Goal: Task Accomplishment & Management: Manage account settings

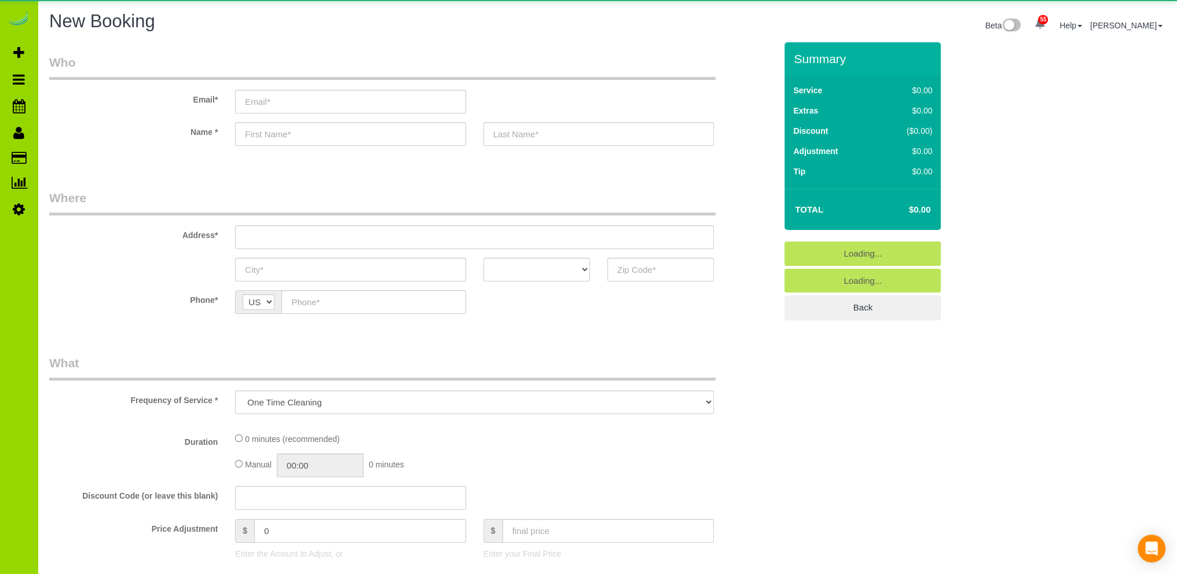
select select "object:3107"
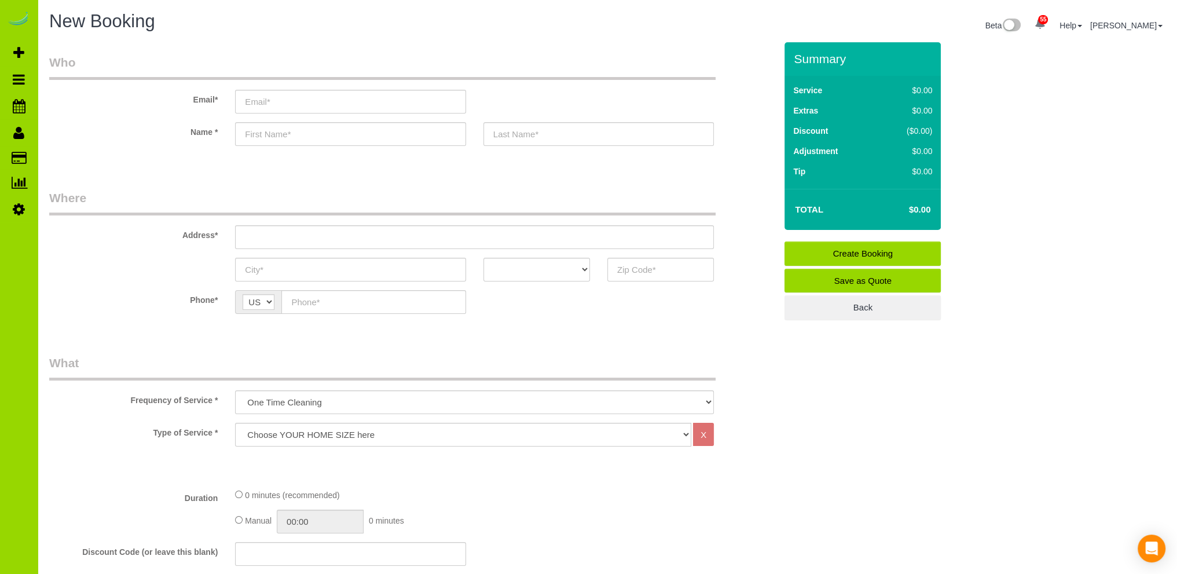
click at [288, 133] on input "text" at bounding box center [350, 134] width 230 height 24
type input "Katy"
click at [511, 131] on input "text" at bounding box center [598, 134] width 230 height 24
type input "Young"
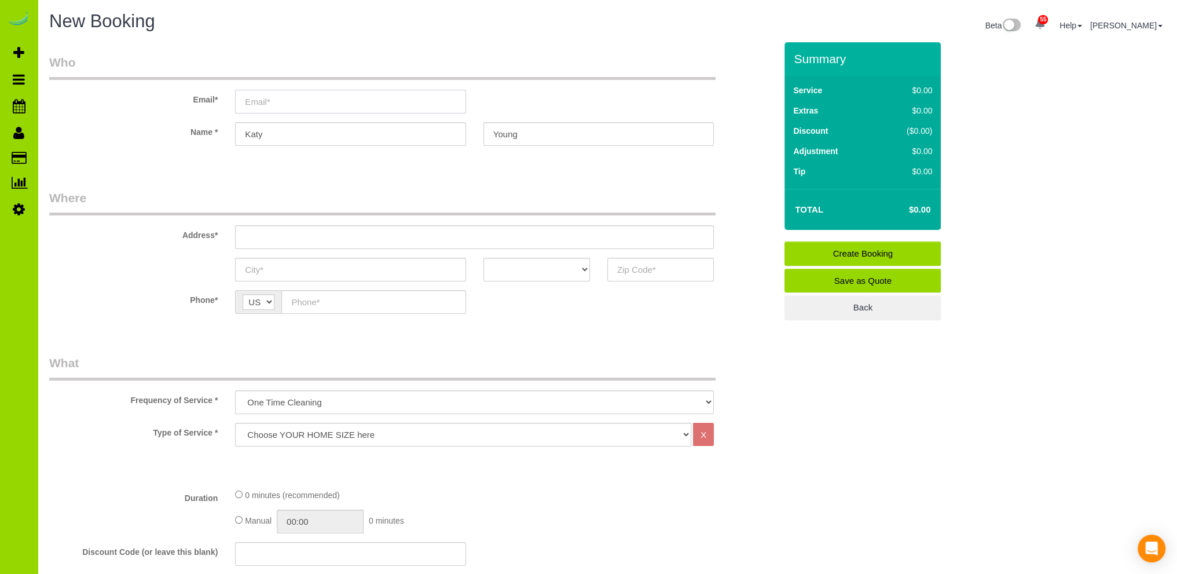
click at [302, 99] on input "email" at bounding box center [350, 102] width 230 height 24
click at [265, 102] on input "email" at bounding box center [350, 102] width 230 height 24
paste input "[EMAIL_ADDRESS][DOMAIN_NAME]"
type input "[EMAIL_ADDRESS][DOMAIN_NAME]"
click at [259, 238] on input "text" at bounding box center [474, 237] width 479 height 24
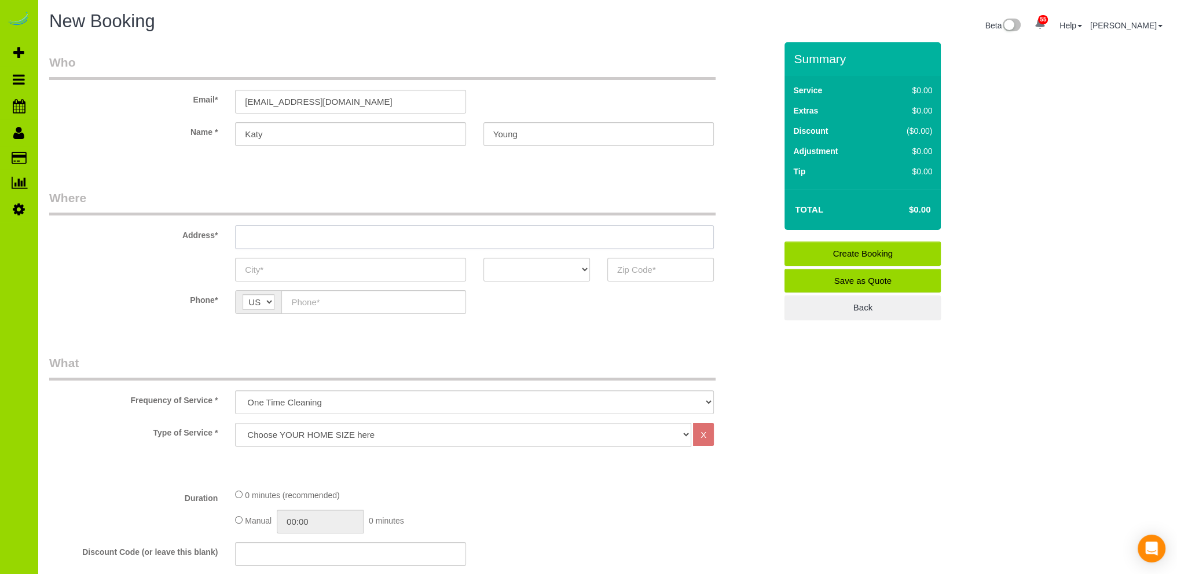
click at [318, 236] on input "text" at bounding box center [474, 237] width 479 height 24
paste input "[STREET_ADDRESS]"
type input "[STREET_ADDRESS]"
click at [282, 266] on input "text" at bounding box center [350, 270] width 230 height 24
type input "[GEOGRAPHIC_DATA]"
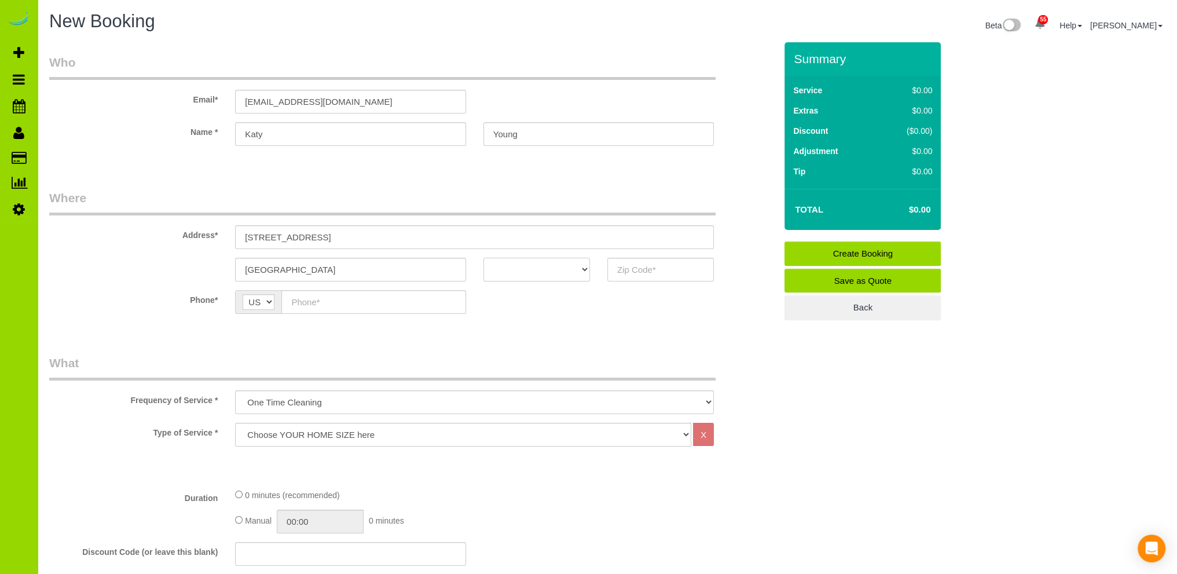
click at [583, 269] on select "AK AL AR AZ CA CO CT DC DE [GEOGRAPHIC_DATA] [GEOGRAPHIC_DATA] HI IA ID IL IN K…" at bounding box center [536, 270] width 107 height 24
select select "CO"
click at [483, 258] on select "AK AL AR AZ CA CO CT DC DE [GEOGRAPHIC_DATA] [GEOGRAPHIC_DATA] HI IA ID IL IN K…" at bounding box center [536, 270] width 107 height 24
click at [632, 269] on input "text" at bounding box center [660, 270] width 107 height 24
type input "80207"
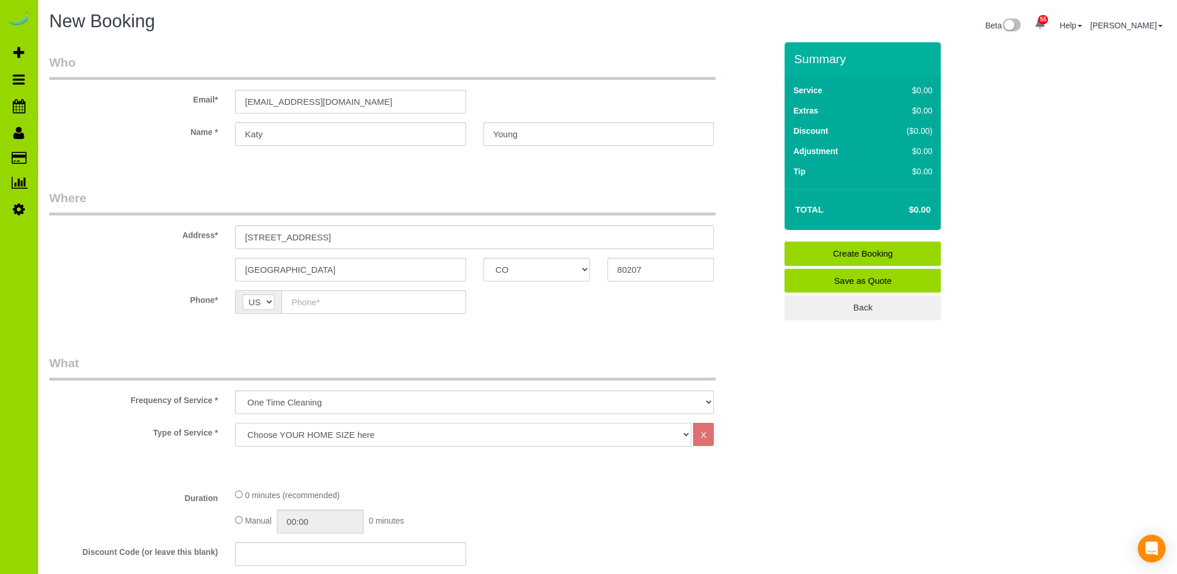
click at [323, 431] on select "Choose YOUR HOME SIZE here Hourly Cleaning 1 - 999 square feet 1,000 - 1,299 sq…" at bounding box center [463, 435] width 456 height 24
select select "38"
click at [235, 423] on select "Choose YOUR HOME SIZE here Hourly Cleaning 1 - 999 square feet 1,000 - 1,299 sq…" at bounding box center [463, 435] width 456 height 24
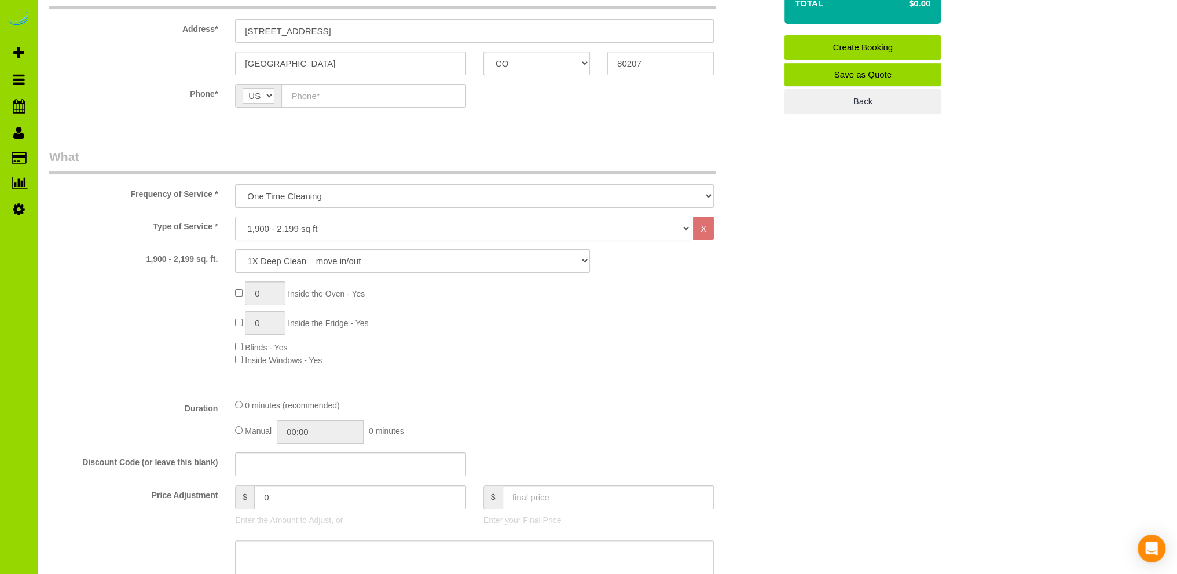
scroll to position [232, 0]
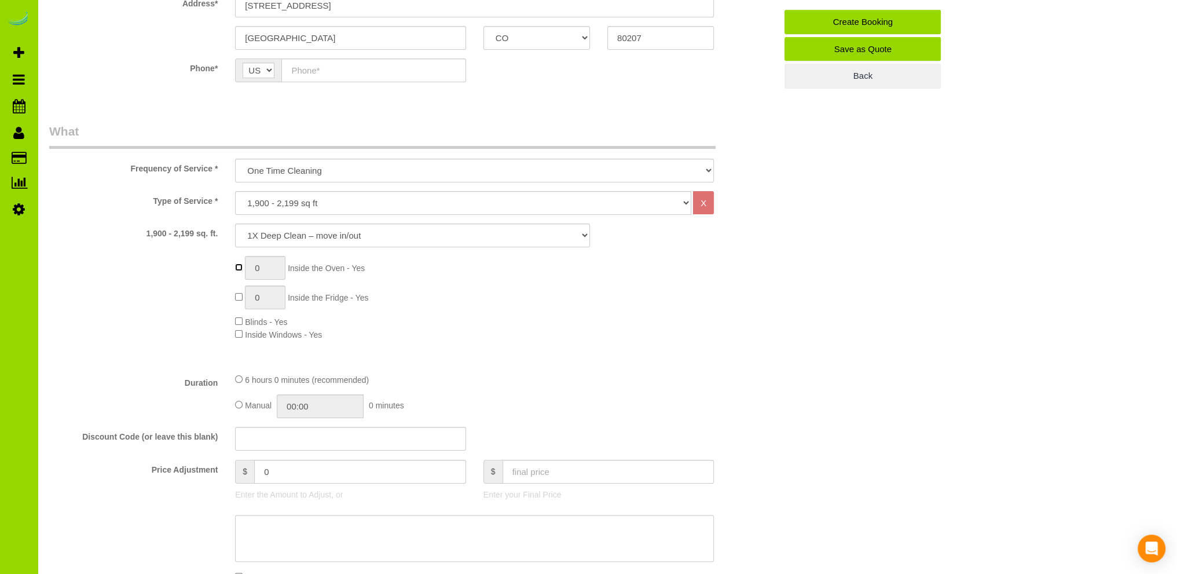
type input "1"
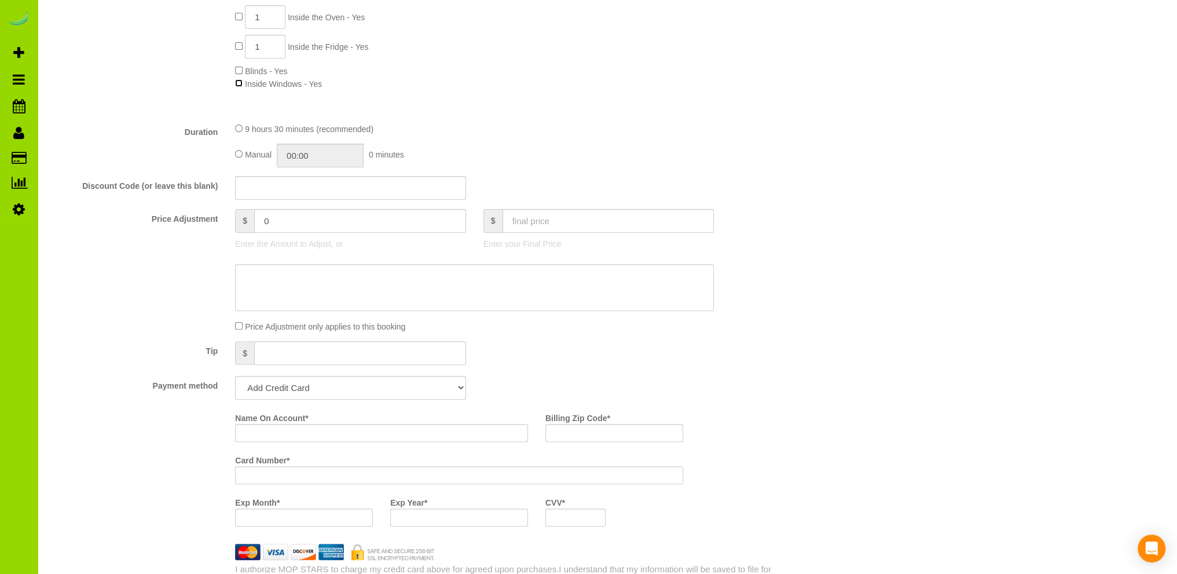
scroll to position [463, 0]
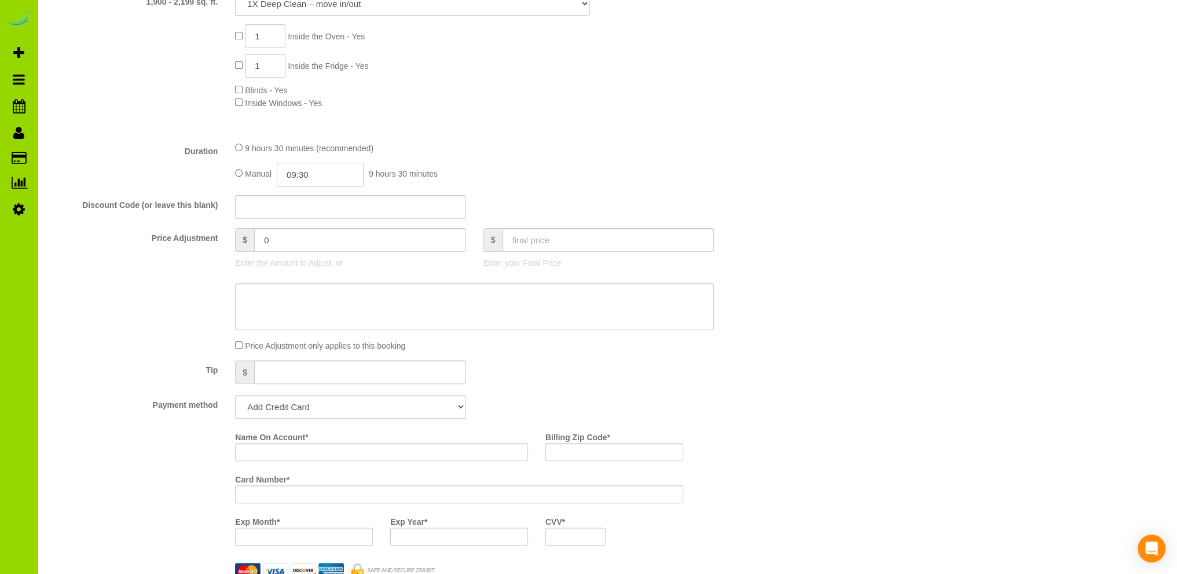
click at [292, 174] on input "09:30" at bounding box center [320, 175] width 87 height 24
type input "05:00"
click at [302, 222] on li "05:00" at bounding box center [308, 225] width 52 height 15
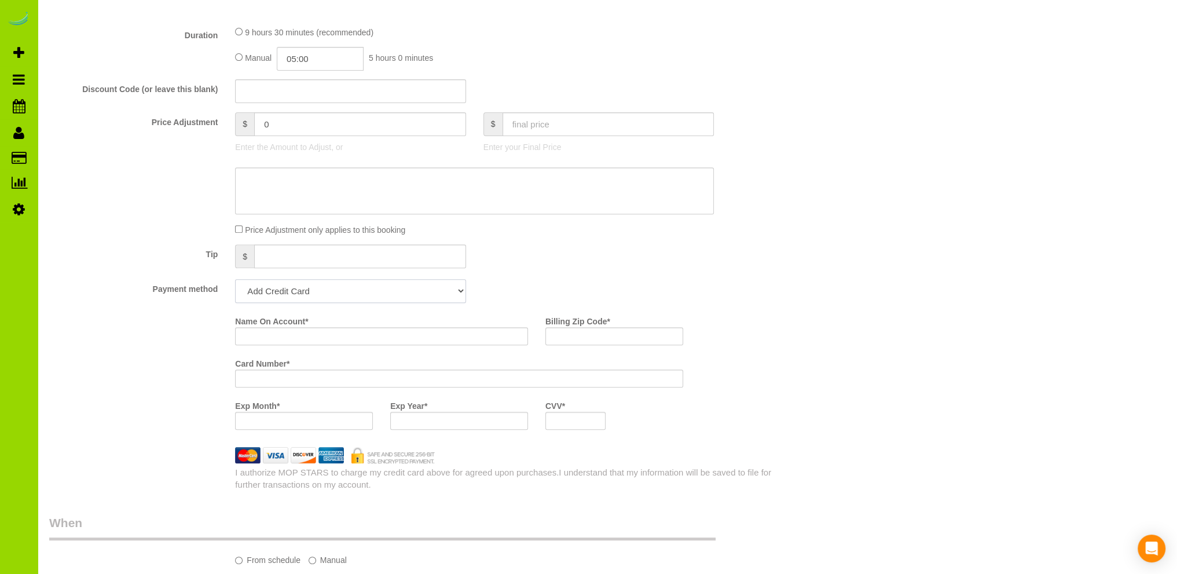
click at [318, 297] on select "Add Credit Card Cash Check Paypal" at bounding box center [350, 291] width 230 height 24
select select "string:cash"
click at [235, 280] on select "Add Credit Card Cash Check Paypal" at bounding box center [350, 291] width 230 height 24
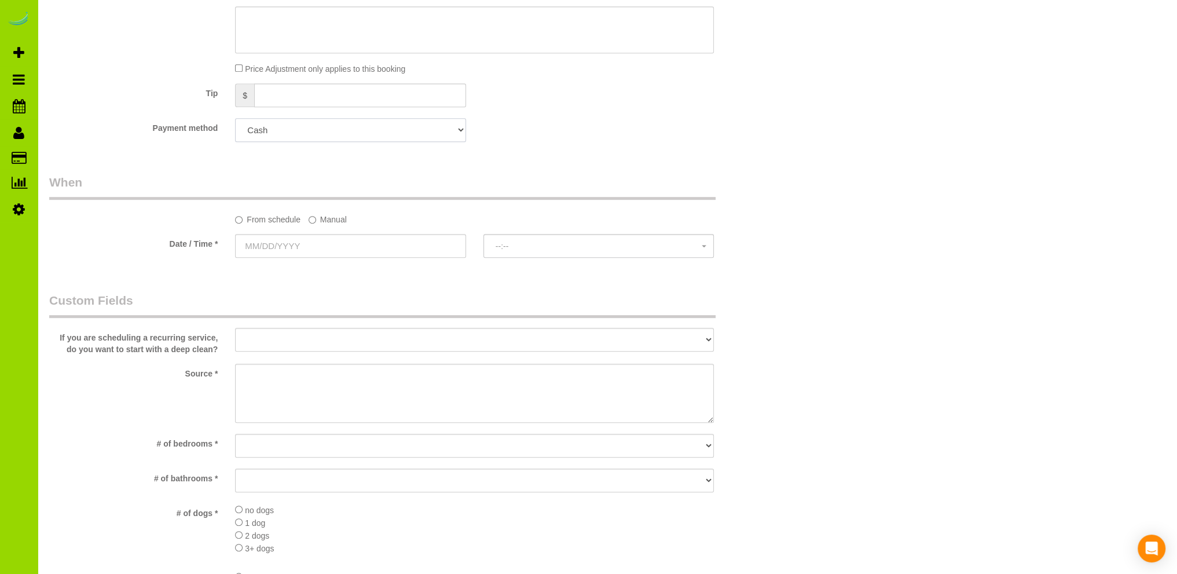
scroll to position [810, 0]
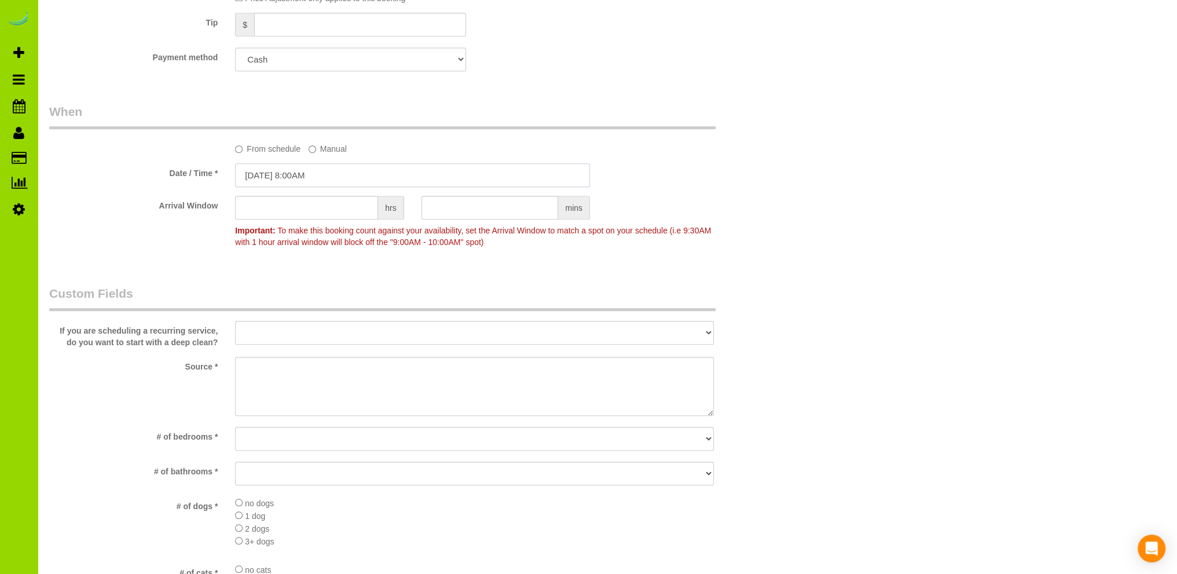
click at [318, 178] on input "[DATE] 8:00AM" at bounding box center [412, 175] width 355 height 24
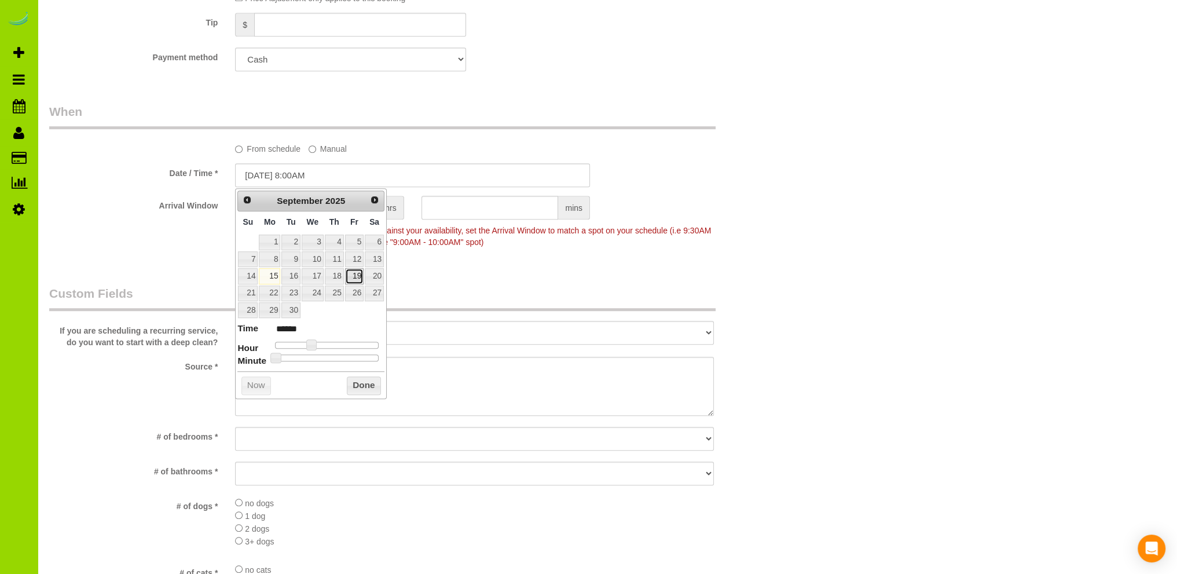
click at [356, 274] on link "19" at bounding box center [354, 276] width 19 height 16
type input "[DATE] 8:00AM"
drag, startPoint x: 359, startPoint y: 379, endPoint x: 354, endPoint y: 359, distance: 20.2
click at [357, 376] on button "Done" at bounding box center [364, 385] width 34 height 19
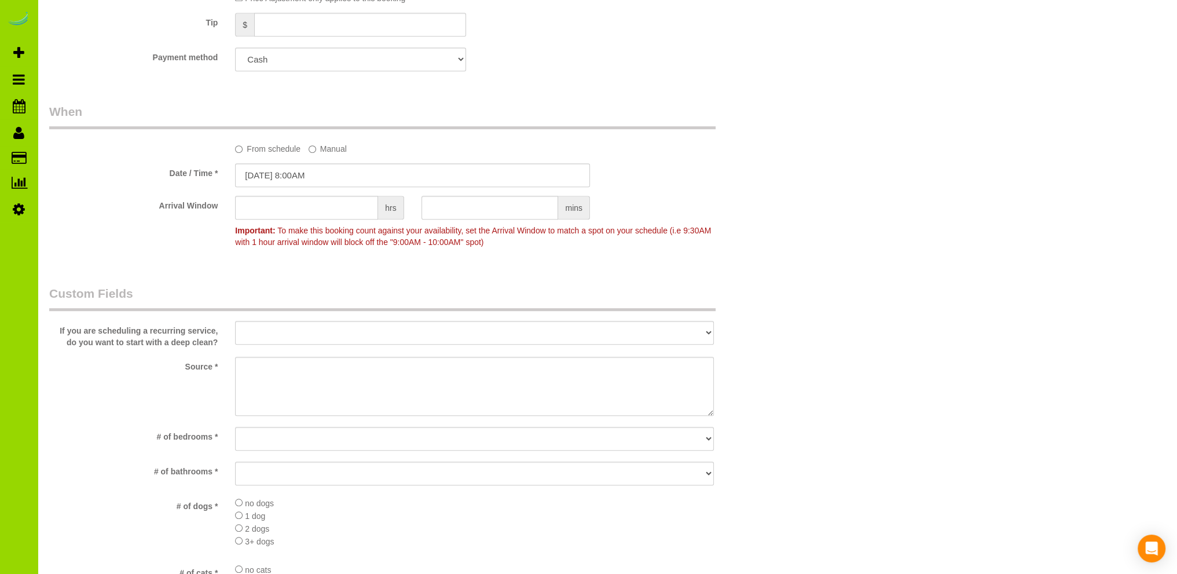
scroll to position [0, 0]
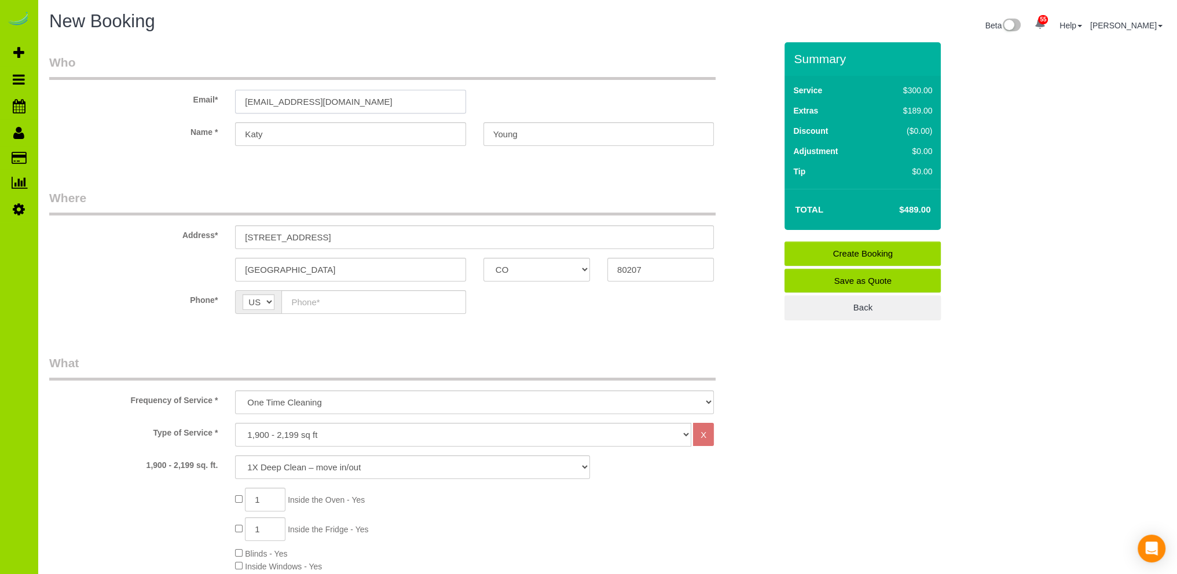
drag, startPoint x: 339, startPoint y: 102, endPoint x: 220, endPoint y: 99, distance: 118.7
click at [220, 99] on div "Email* [EMAIL_ADDRESS][DOMAIN_NAME]" at bounding box center [413, 84] width 744 height 60
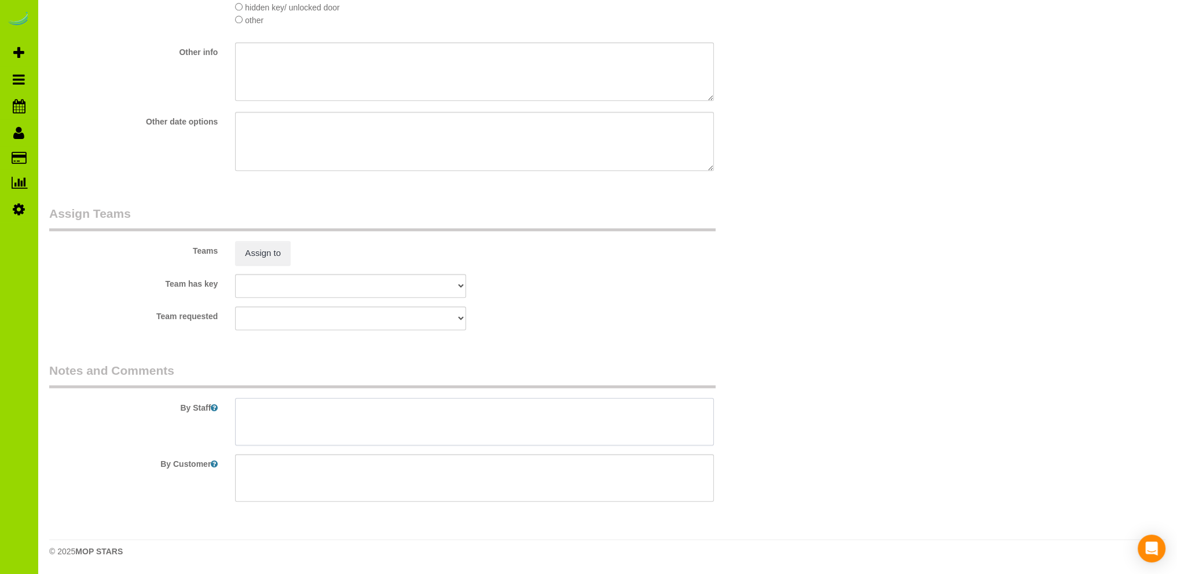
select select "string:fspay"
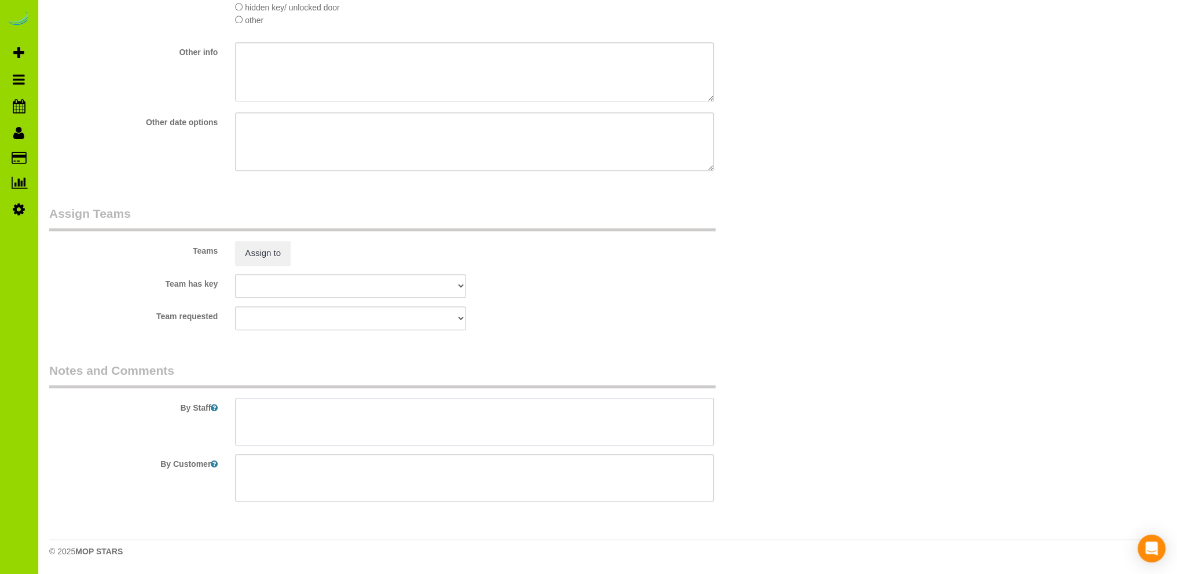
paste textarea "[EMAIL_ADDRESS][DOMAIN_NAME]"
click at [245, 404] on textarea at bounding box center [474, 421] width 479 height 47
click at [435, 407] on textarea at bounding box center [474, 421] width 479 height 47
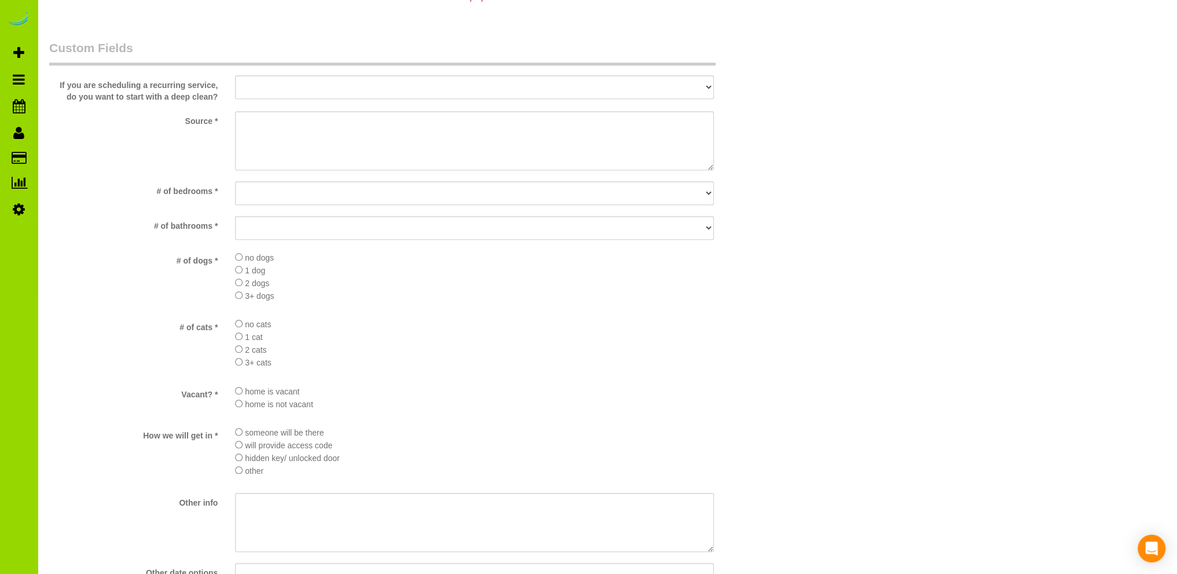
scroll to position [1225, 0]
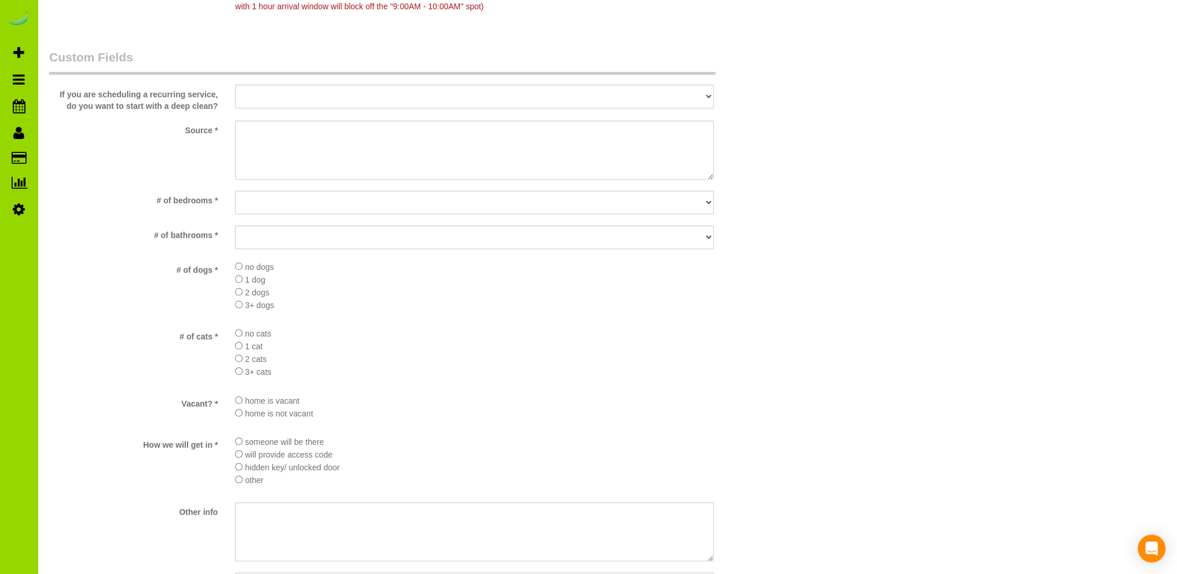
type textarea "- Est 10 hours [EMAIL_ADDRESS][DOMAIN_NAME] - Lockbox: TBD Realtor providing"
drag, startPoint x: 302, startPoint y: 205, endPoint x: 296, endPoint y: 211, distance: 7.4
click at [302, 205] on select "No bedrooms 1 bedroom 2 bedrooms 3 bedrooms 4 bedrooms 5 bedrooms 6 bedrooms 7 …" at bounding box center [474, 202] width 479 height 24
click at [235, 190] on select "No bedrooms 1 bedroom 2 bedrooms 3 bedrooms 4 bedrooms 5 bedrooms 6 bedrooms 7 …" at bounding box center [474, 202] width 479 height 24
click at [294, 204] on select "No bedrooms 1 bedroom 2 bedrooms 3 bedrooms 4 bedrooms 5 bedrooms 6 bedrooms 7 …" at bounding box center [474, 202] width 479 height 24
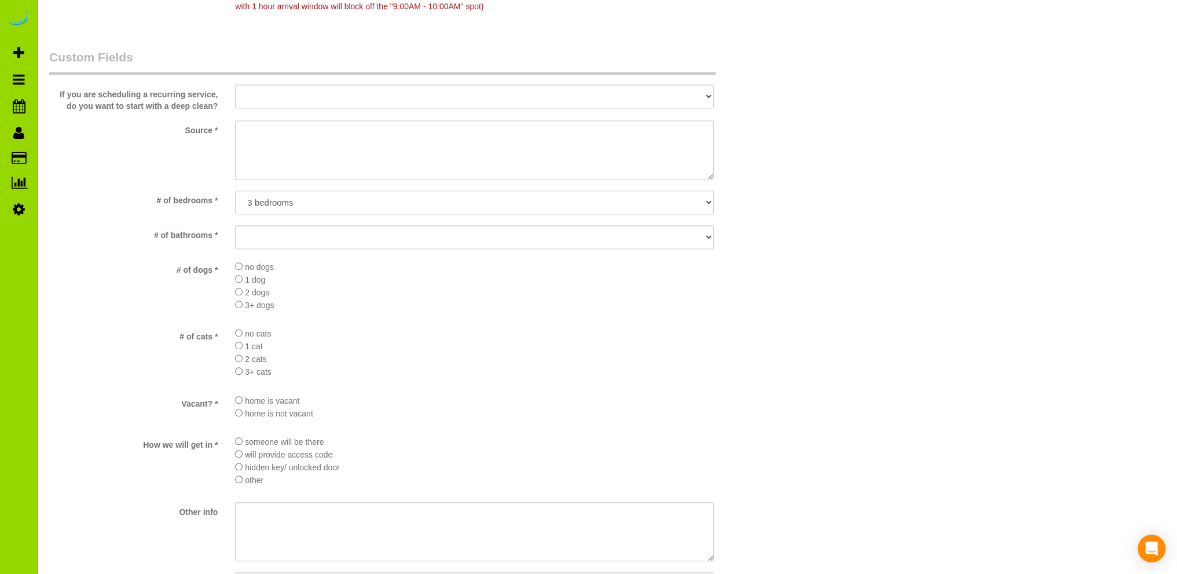
select select "number:5"
click at [235, 190] on select "No bedrooms 1 bedroom 2 bedrooms 3 bedrooms 4 bedrooms 5 bedrooms 6 bedrooms 7 …" at bounding box center [474, 202] width 479 height 24
click at [289, 232] on select "No bathrooms 1 bathrooms 1.5 bathrooms 2 bathrooms 2.5 bathrooms 3 bathrooms 3.…" at bounding box center [474, 237] width 479 height 24
select select "number:13"
click at [235, 225] on select "No bathrooms 1 bathrooms 1.5 bathrooms 2 bathrooms 2.5 bathrooms 3 bathrooms 3.…" at bounding box center [474, 237] width 479 height 24
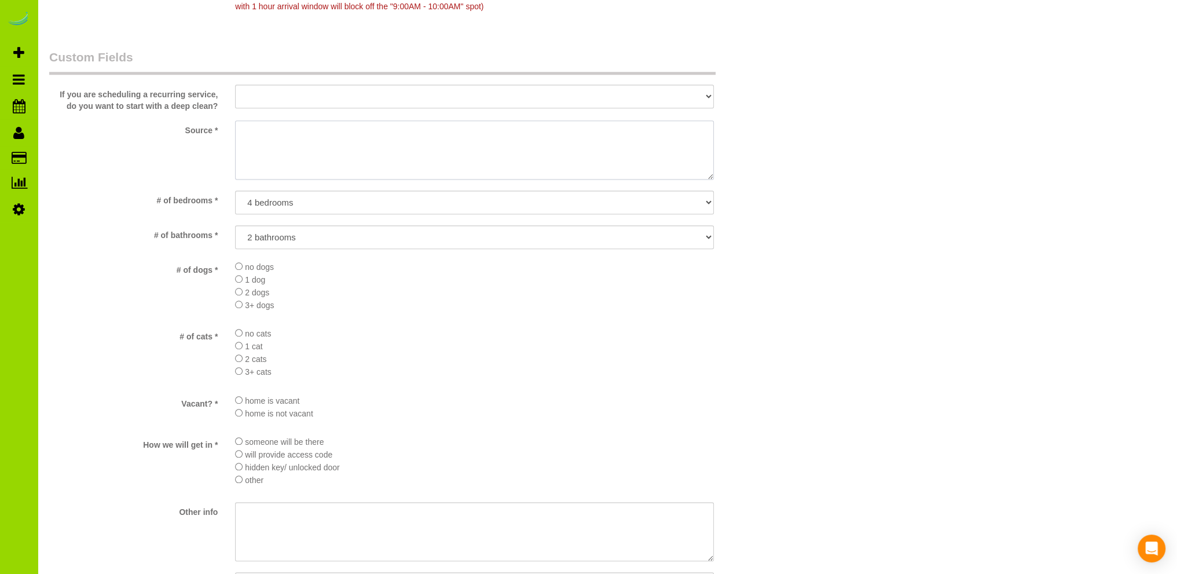
click at [314, 137] on textarea at bounding box center [474, 149] width 479 height 59
type textarea "??????"
click at [432, 308] on li "3+ dogs" at bounding box center [474, 304] width 479 height 13
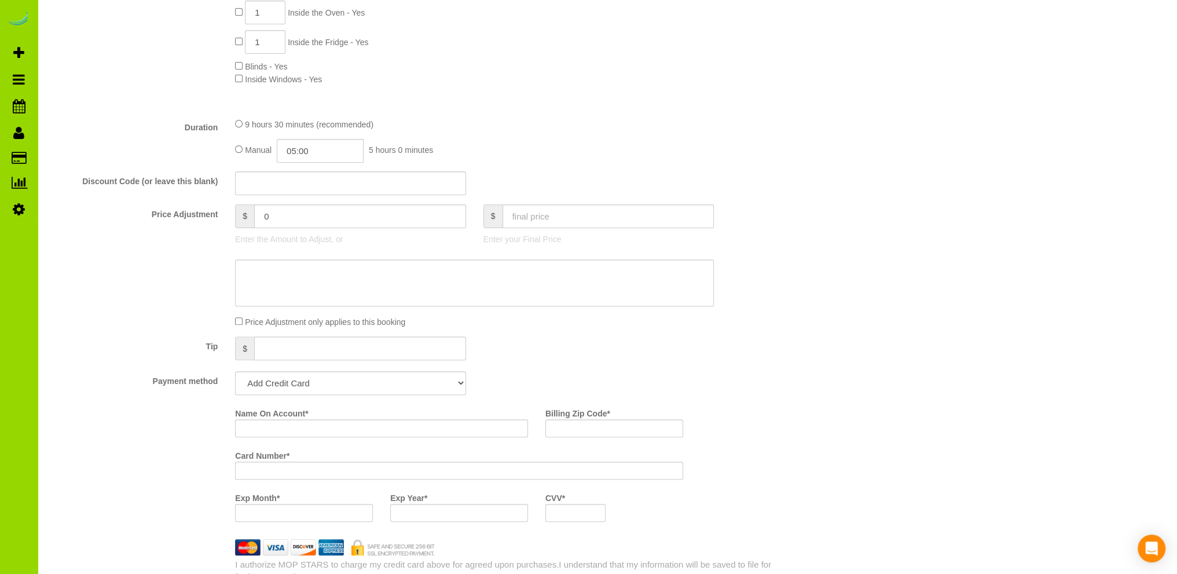
scroll to position [415, 0]
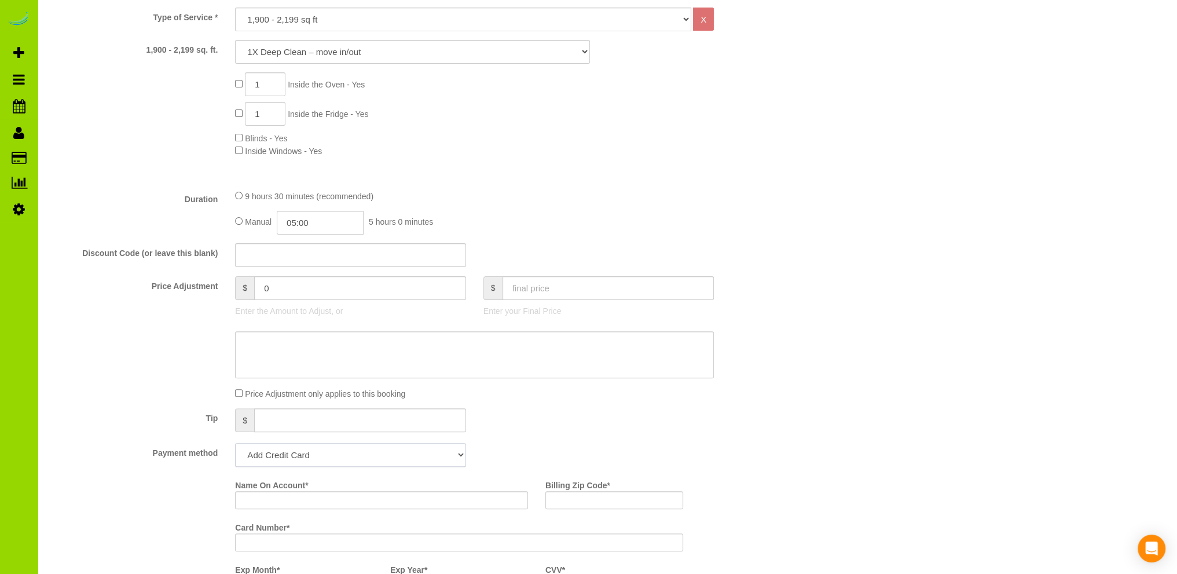
click at [288, 451] on select "Add Credit Card Cash Check Paypal" at bounding box center [350, 455] width 230 height 24
select select "string:cash"
click at [235, 443] on select "Add Credit Card Cash Check Paypal" at bounding box center [350, 455] width 230 height 24
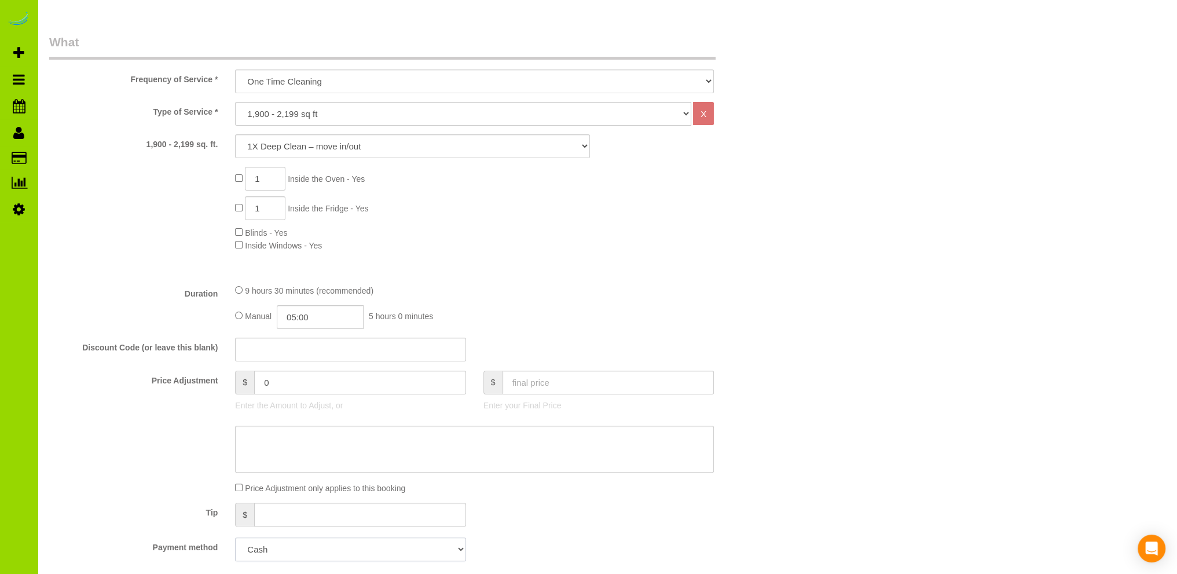
scroll to position [0, 0]
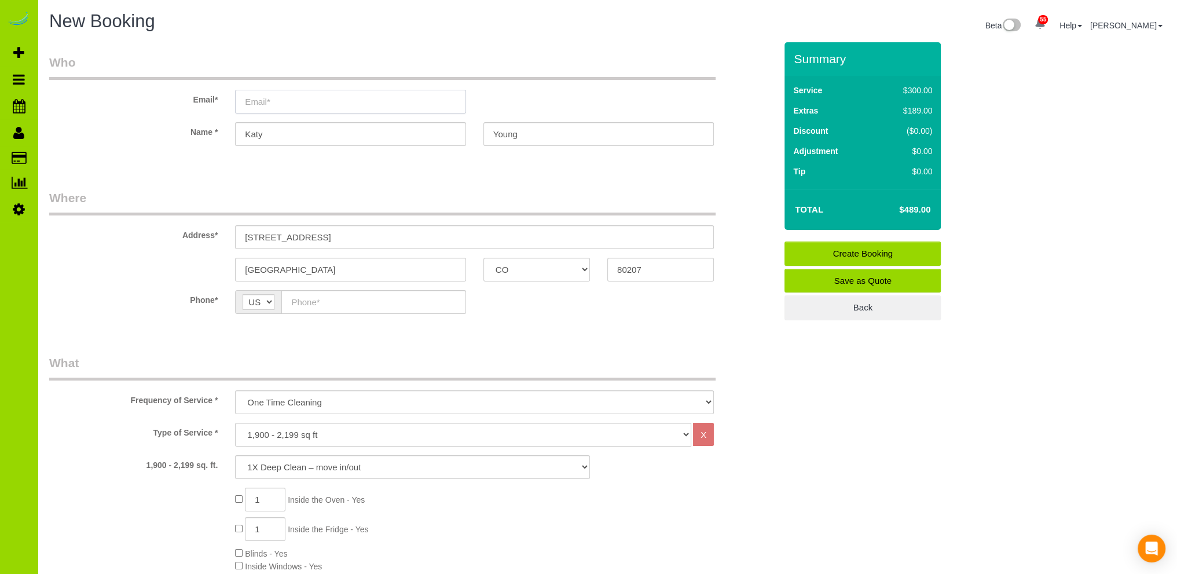
click at [267, 102] on input "email" at bounding box center [350, 102] width 230 height 24
type input "[EMAIL_ADDRESS][DOMAIN_NAME]"
select select "string:fspay"
click at [300, 159] on fieldset "Who Email* [EMAIL_ADDRESS][DOMAIN_NAME] Name * [PERSON_NAME]" at bounding box center [412, 110] width 726 height 112
click at [325, 302] on input "text" at bounding box center [373, 302] width 184 height 24
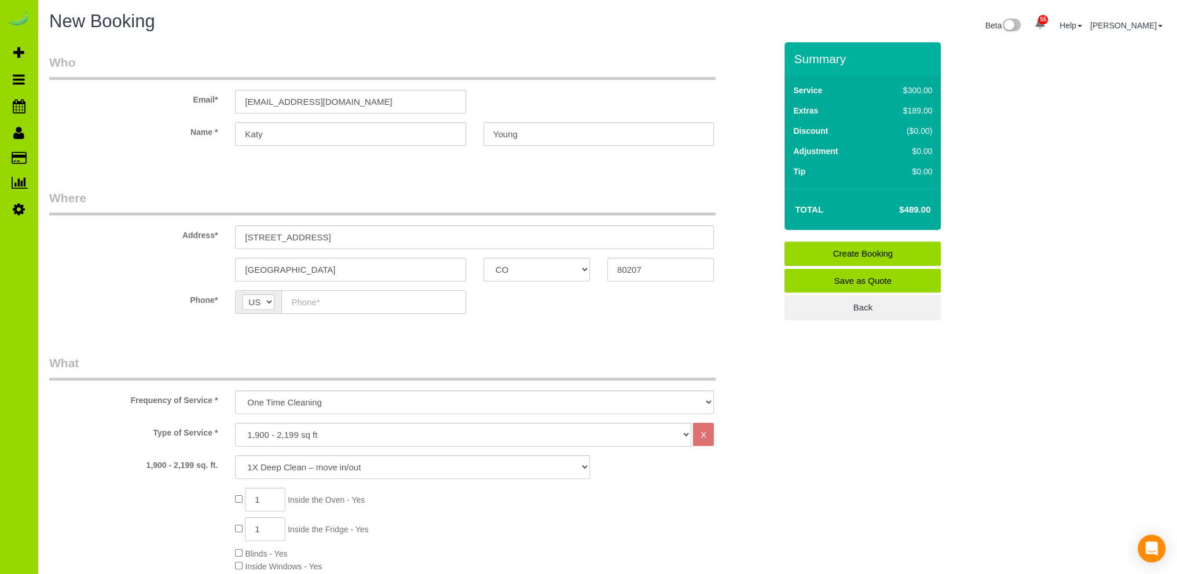
paste input "[PHONE_NUMBER]"
type input "[PHONE_NUMBER]"
click at [542, 312] on div "Phone* AF AL DZ AD AO AI AQ AG AR AM AW AU AT AZ BS BH BD BB BY BE BZ BJ BM BT …" at bounding box center [413, 302] width 744 height 24
click at [843, 251] on link "Create Booking" at bounding box center [862, 253] width 156 height 24
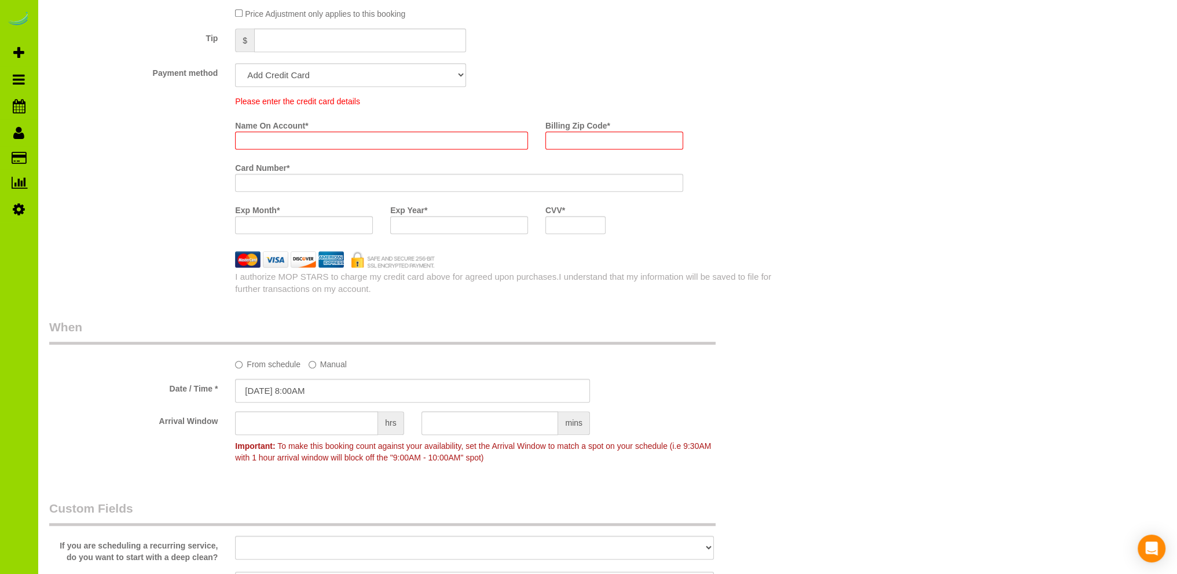
scroll to position [817, 0]
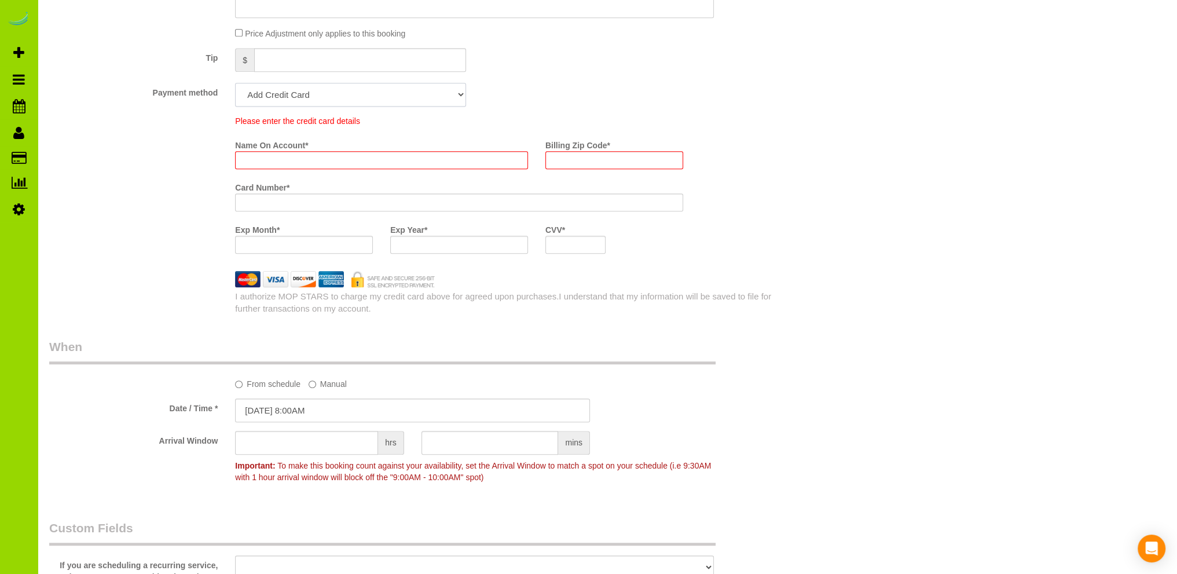
click at [340, 94] on select "Add Credit Card Cash Check Paypal" at bounding box center [350, 95] width 230 height 24
select select "string:cash"
click at [235, 83] on select "Add Credit Card Cash Check Paypal" at bounding box center [350, 95] width 230 height 24
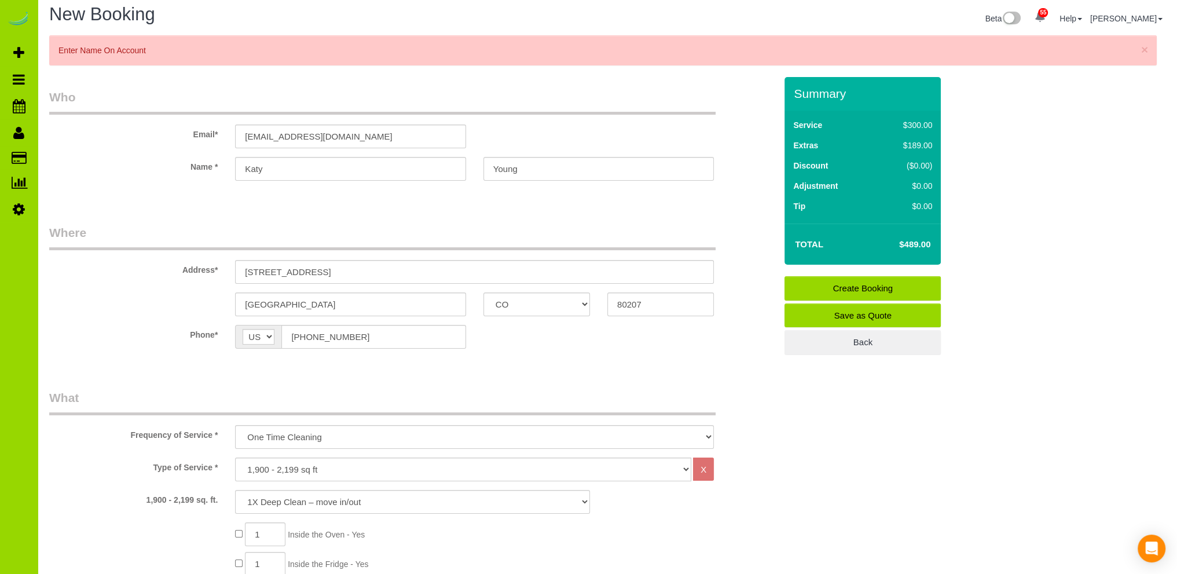
scroll to position [0, 0]
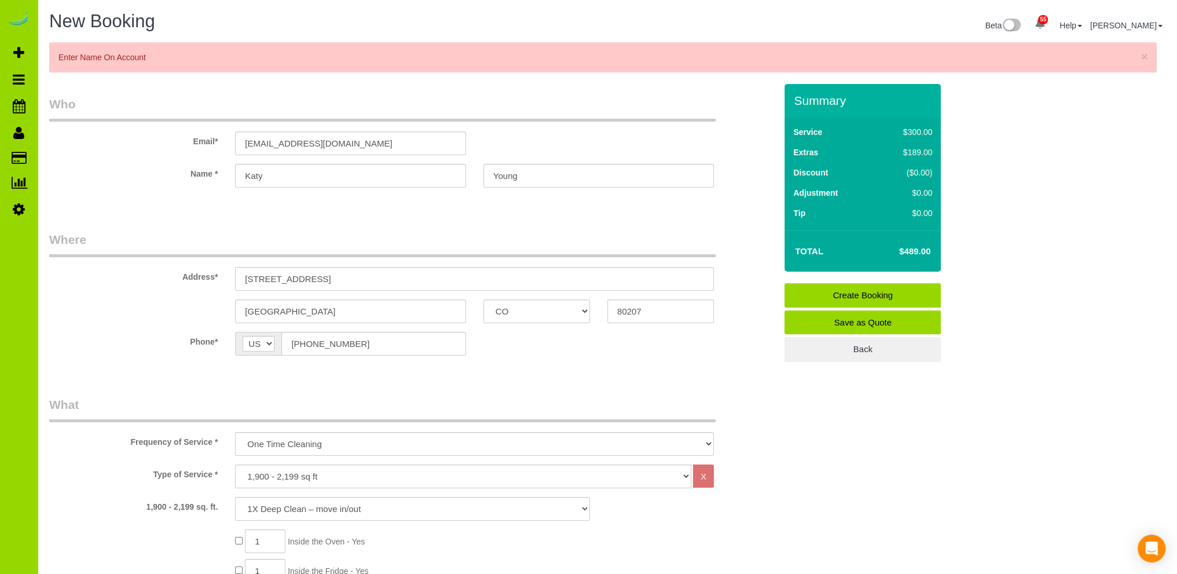
click at [875, 293] on link "Create Booking" at bounding box center [862, 295] width 156 height 24
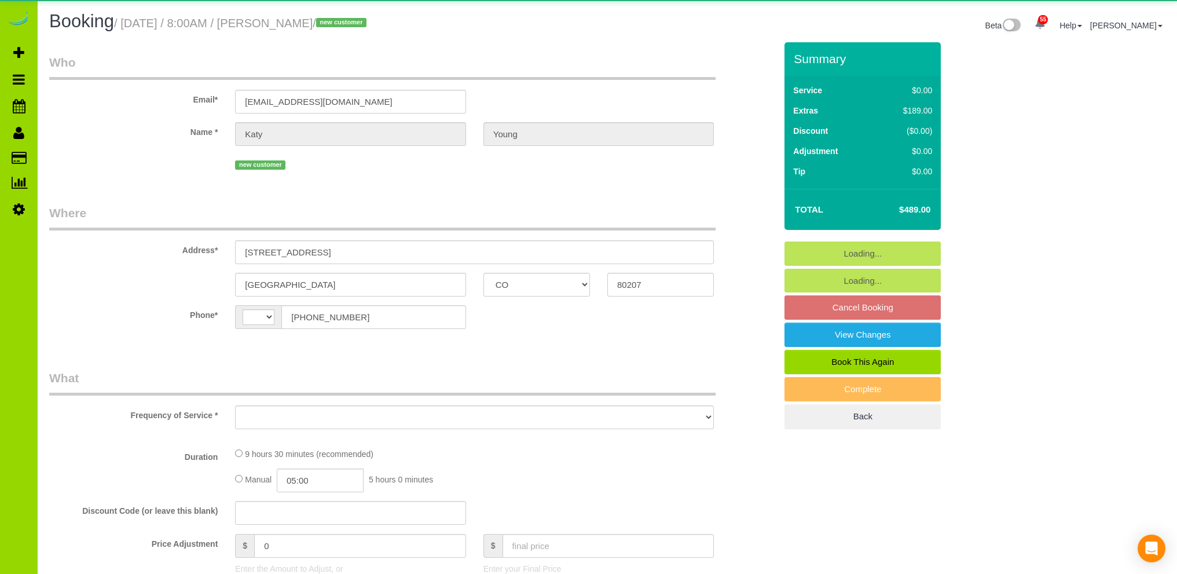
select select "CO"
select select "string:[GEOGRAPHIC_DATA]"
select select "object:795"
select select "number:5"
select select "number:13"
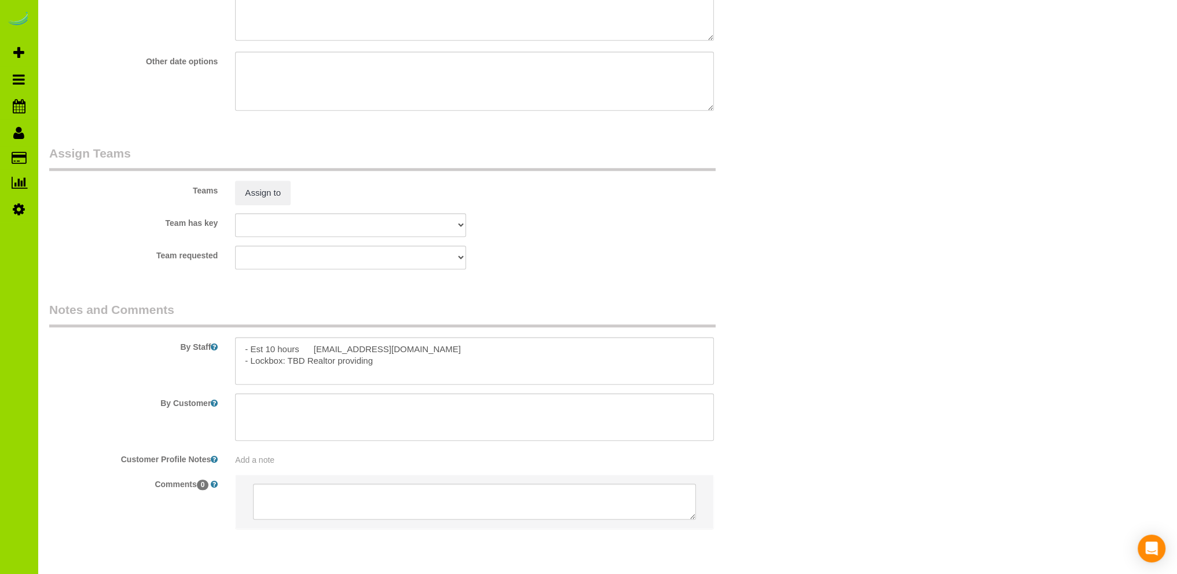
scroll to position [1624, 0]
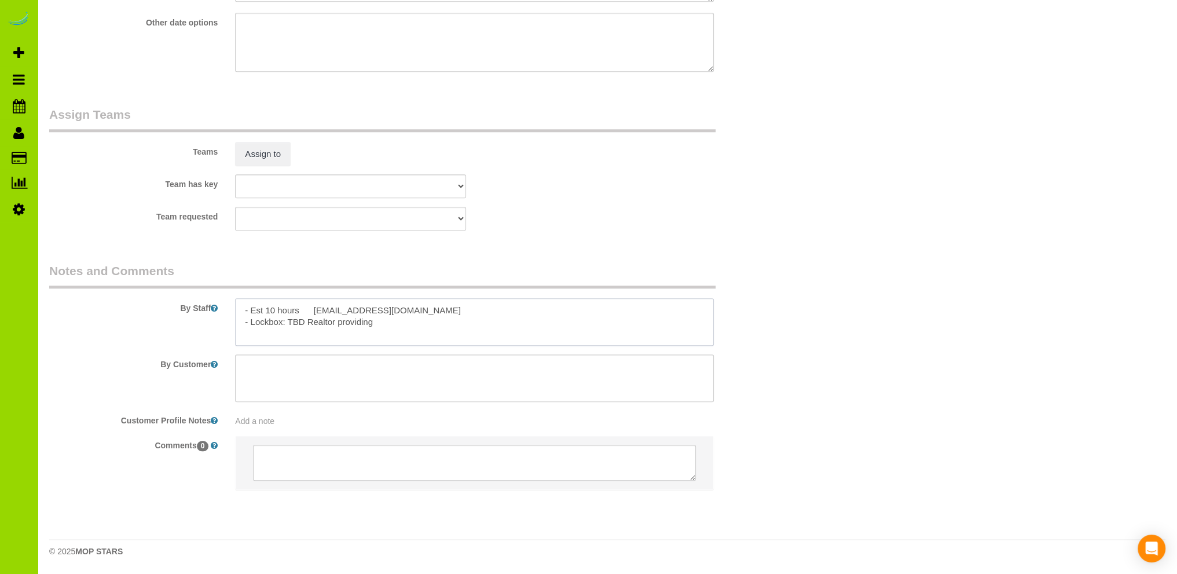
drag, startPoint x: 392, startPoint y: 312, endPoint x: 313, endPoint y: 307, distance: 78.9
click at [313, 307] on textarea at bounding box center [474, 321] width 479 height 47
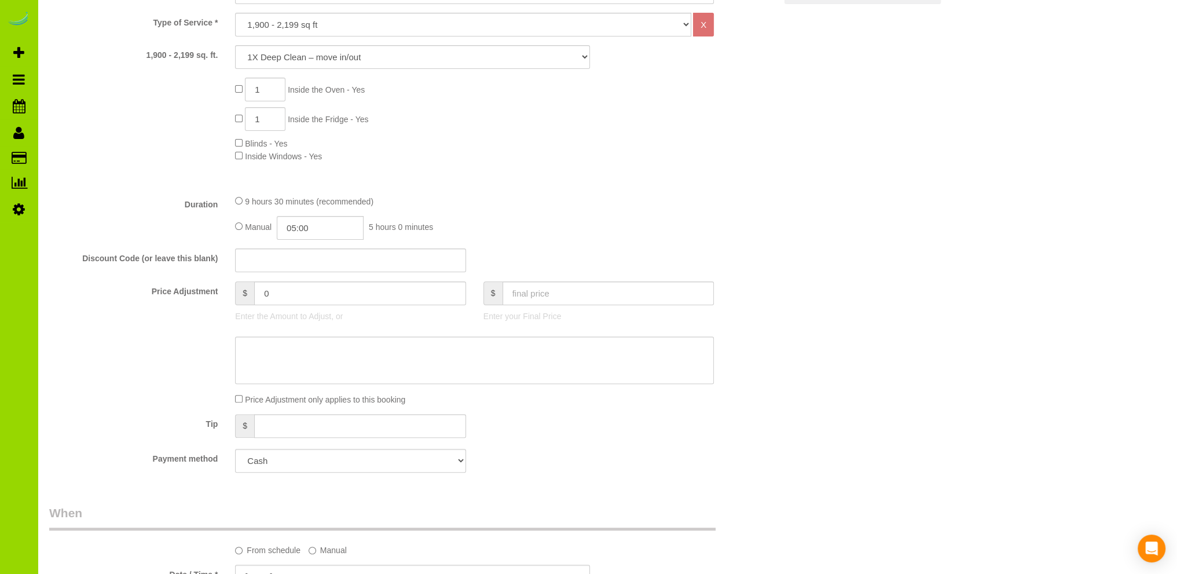
scroll to position [3, 0]
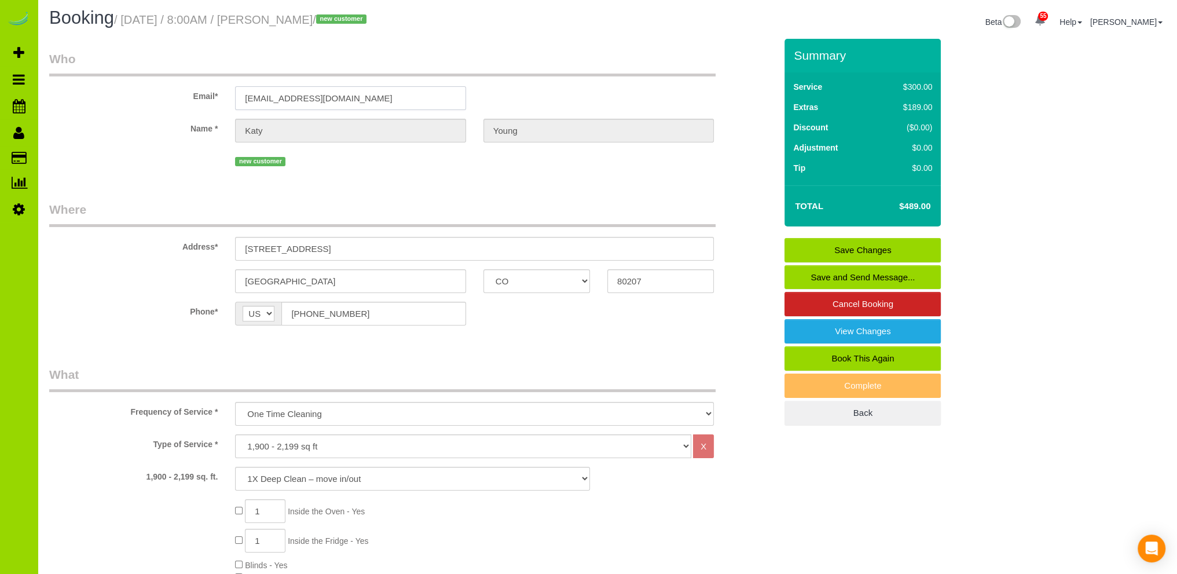
drag, startPoint x: 449, startPoint y: 98, endPoint x: 213, endPoint y: 85, distance: 236.0
click at [214, 85] on div "Email* fffffff8888888xxxxxx44444@xxxxnnnnnnn44.com" at bounding box center [413, 80] width 744 height 60
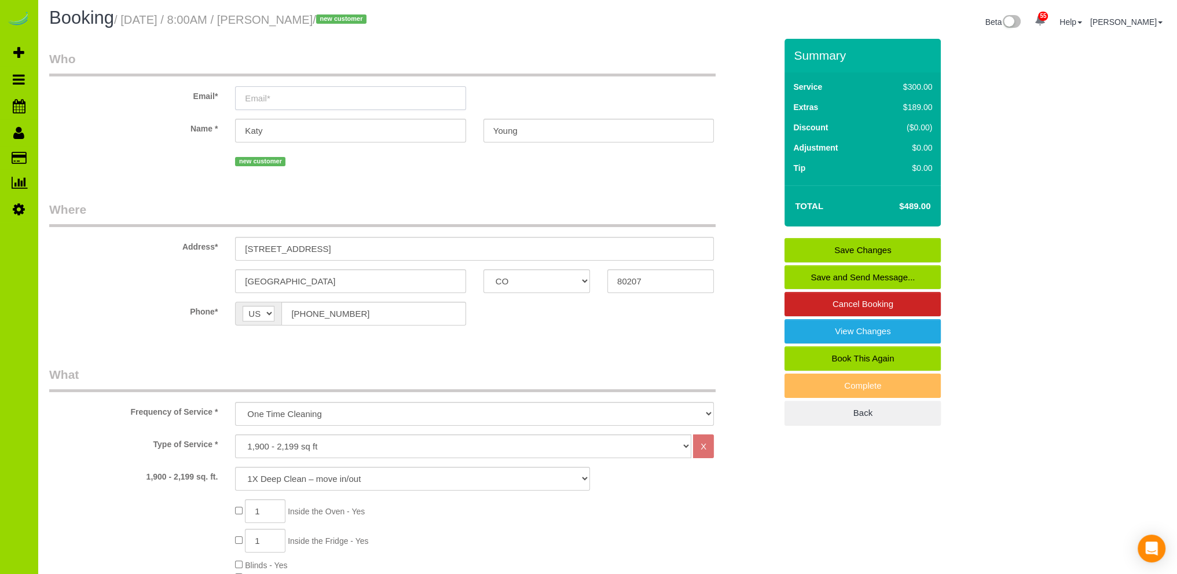
paste input "[EMAIL_ADDRESS][DOMAIN_NAME]"
type input "[EMAIL_ADDRESS][DOMAIN_NAME]"
click at [322, 176] on fieldset "Who Email* kdeljoui@gmail.com Name * Katy Young new customer" at bounding box center [412, 113] width 726 height 127
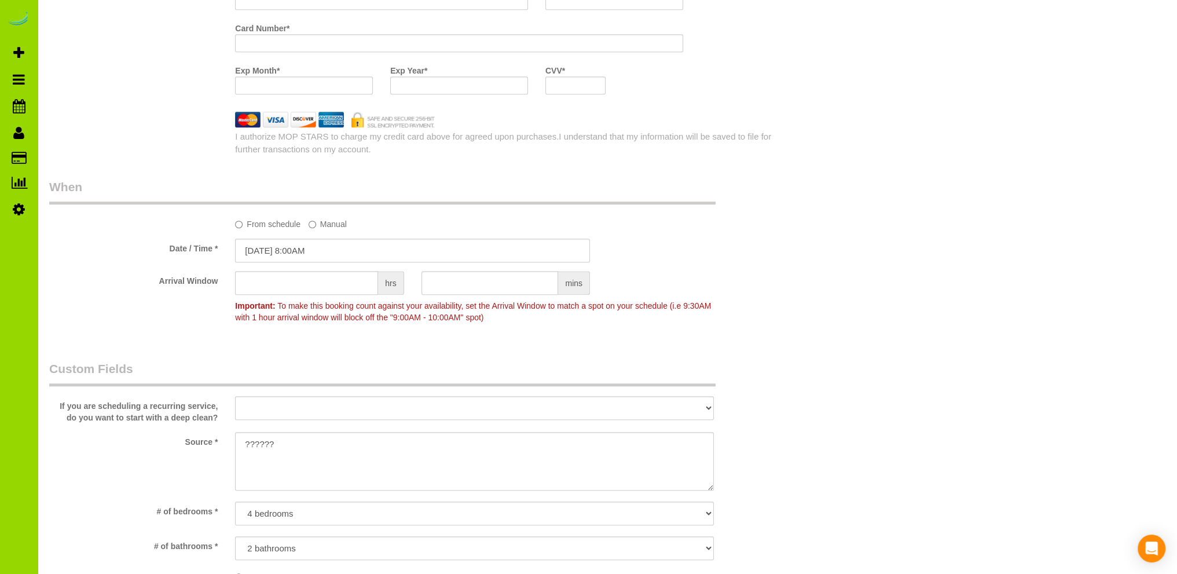
scroll to position [698, 0]
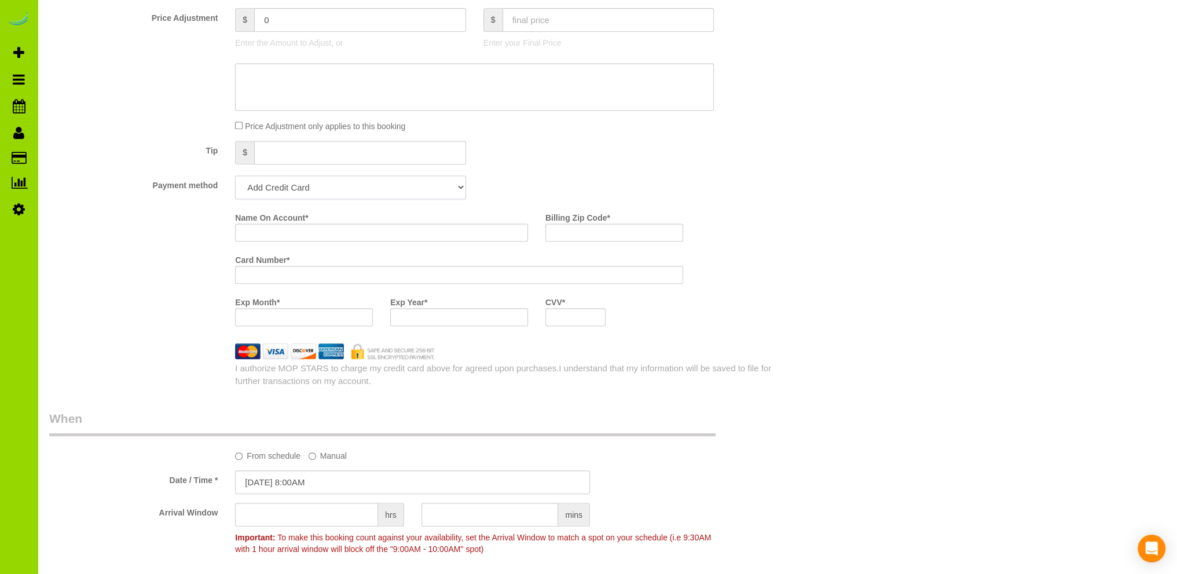
click at [340, 190] on select "Add Credit Card Cash Check Paypal" at bounding box center [350, 187] width 230 height 24
select select "string:cash"
click at [235, 176] on select "Add Credit Card Cash Check Paypal" at bounding box center [350, 187] width 230 height 24
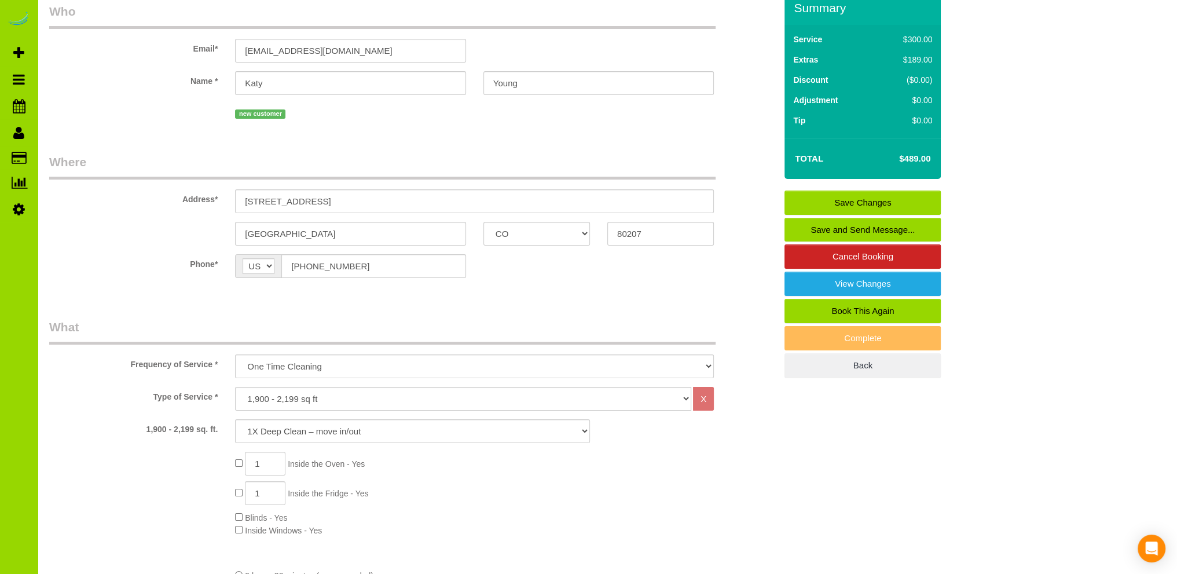
scroll to position [0, 0]
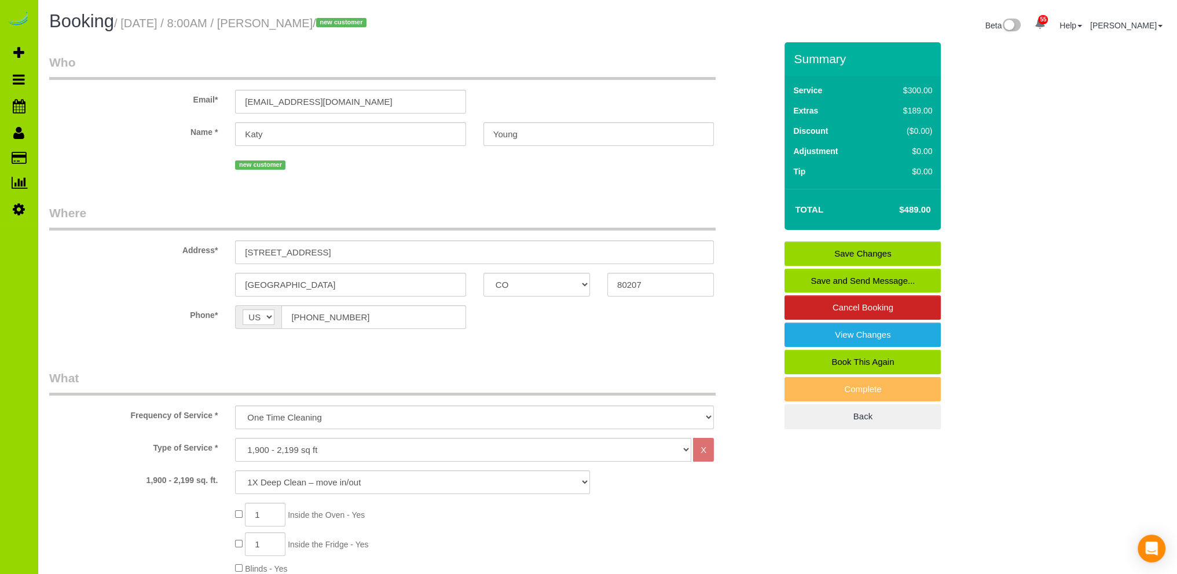
click at [856, 248] on link "Save Changes" at bounding box center [862, 253] width 156 height 24
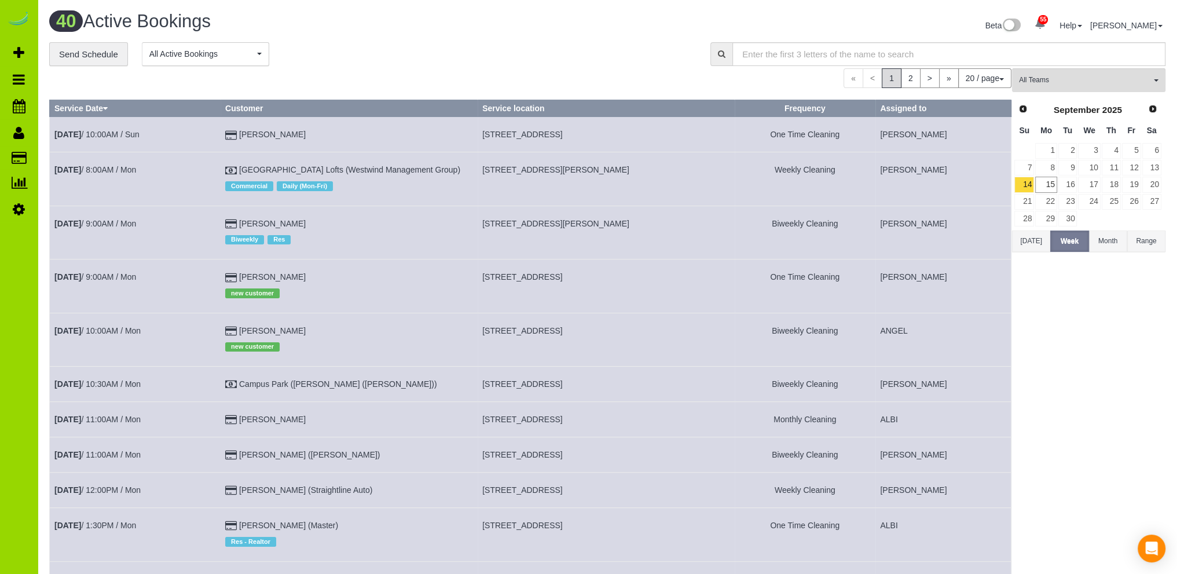
drag, startPoint x: 376, startPoint y: 74, endPoint x: 368, endPoint y: 73, distance: 8.1
click at [375, 74] on div "« < 1 2 > » 20 / page 10 / page 20 / page 30 / page 40 / page 50 / page 100 / p…" at bounding box center [530, 78] width 962 height 20
click at [357, 43] on div "**********" at bounding box center [371, 54] width 644 height 24
click at [321, 67] on div "**********" at bounding box center [607, 572] width 1116 height 1061
drag, startPoint x: 350, startPoint y: 52, endPoint x: 342, endPoint y: 46, distance: 10.4
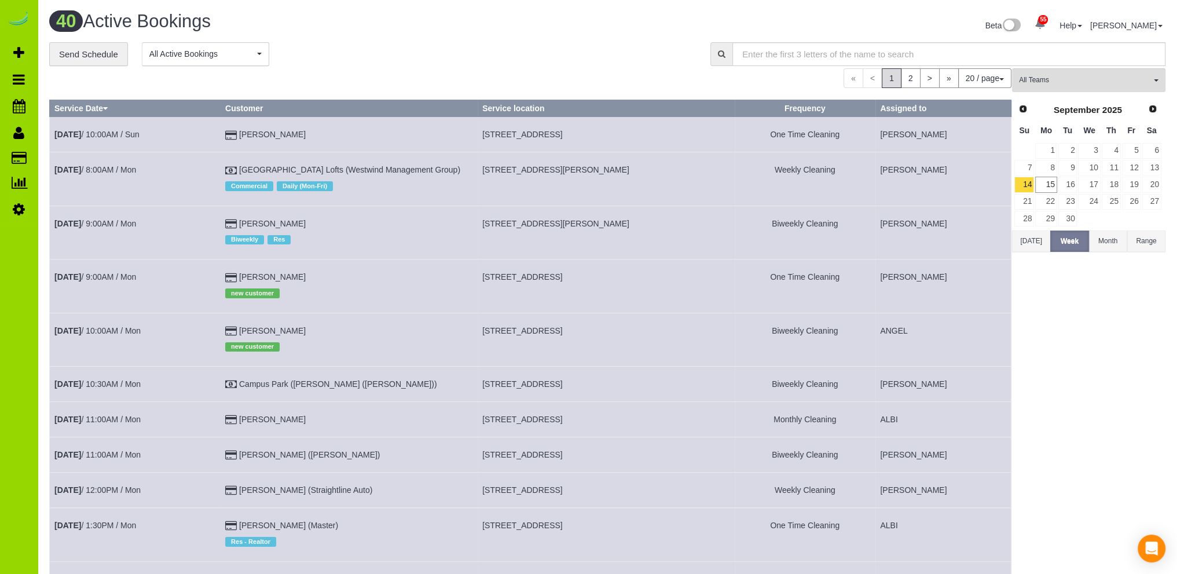
click at [350, 52] on div "**********" at bounding box center [371, 54] width 644 height 24
click at [323, 55] on div "**********" at bounding box center [371, 54] width 644 height 24
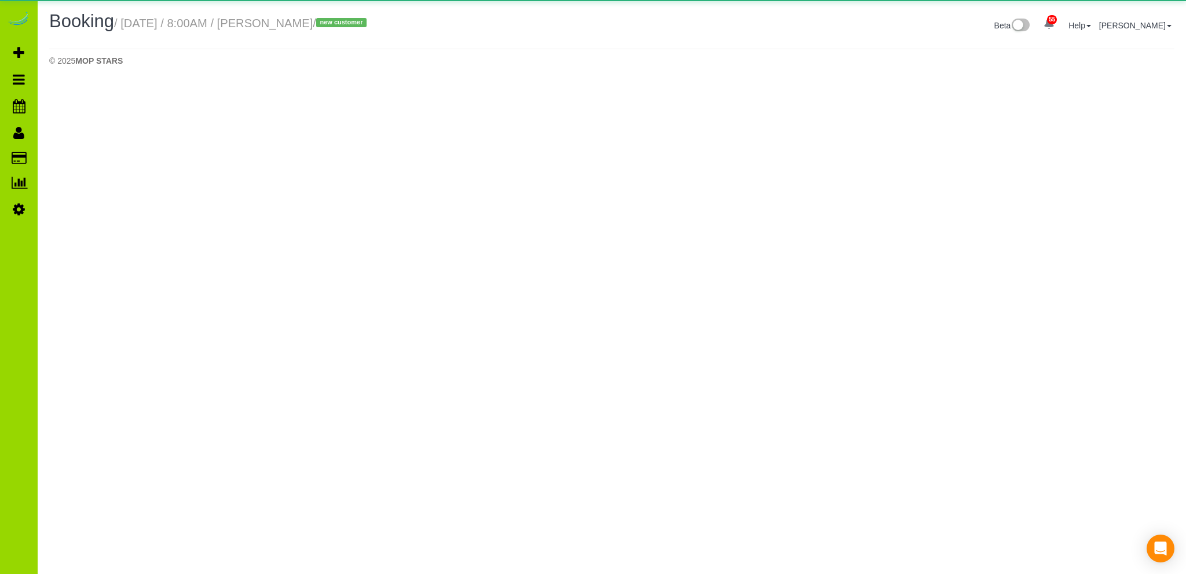
select select "CO"
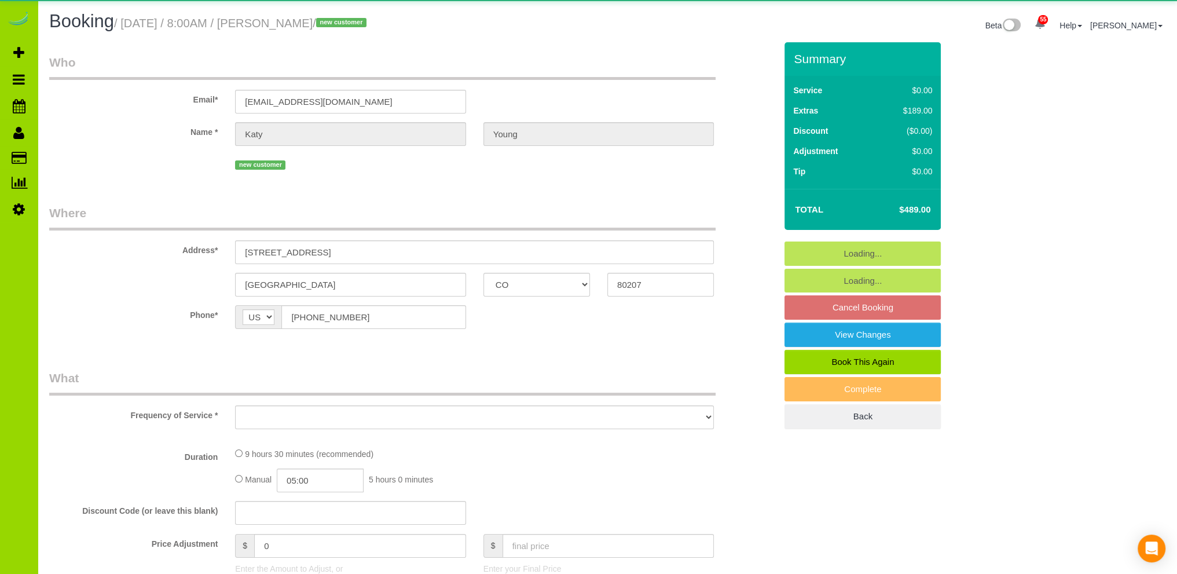
select select "object:2296"
select select "number:5"
select select "number:13"
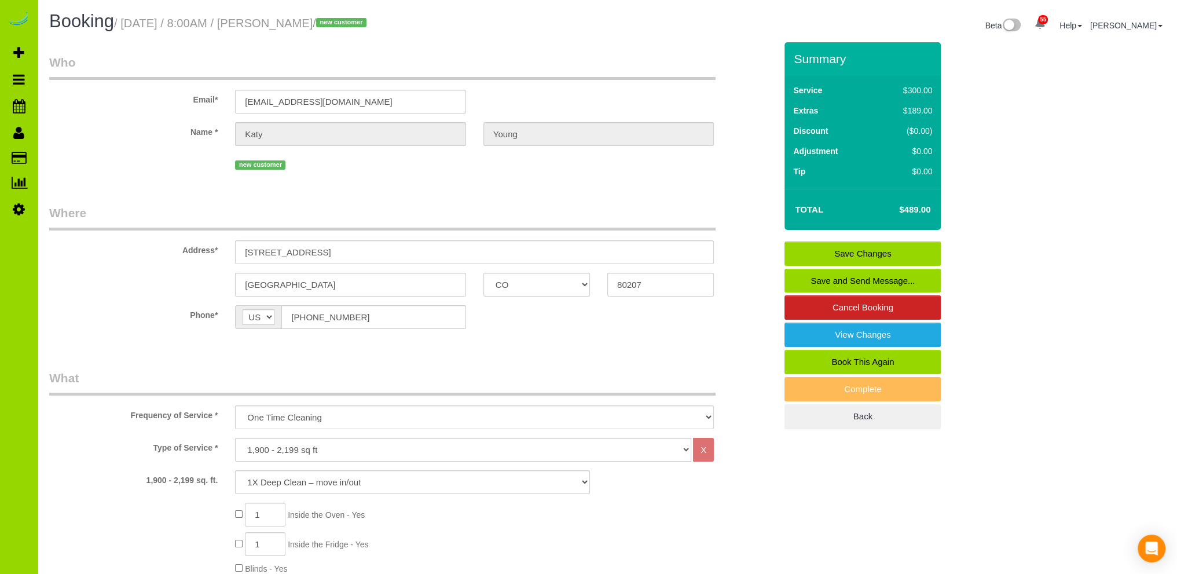
drag, startPoint x: 143, startPoint y: 102, endPoint x: 153, endPoint y: 115, distance: 16.1
click at [143, 101] on label "Email*" at bounding box center [134, 98] width 186 height 16
click at [854, 250] on link "Save Changes" at bounding box center [862, 253] width 156 height 24
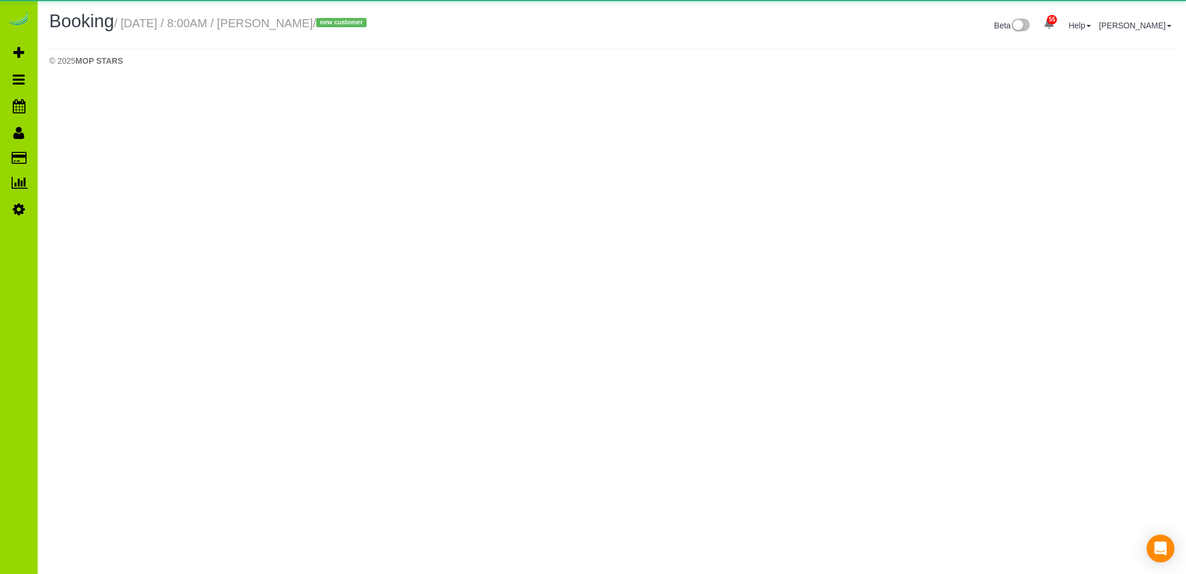
select select "CO"
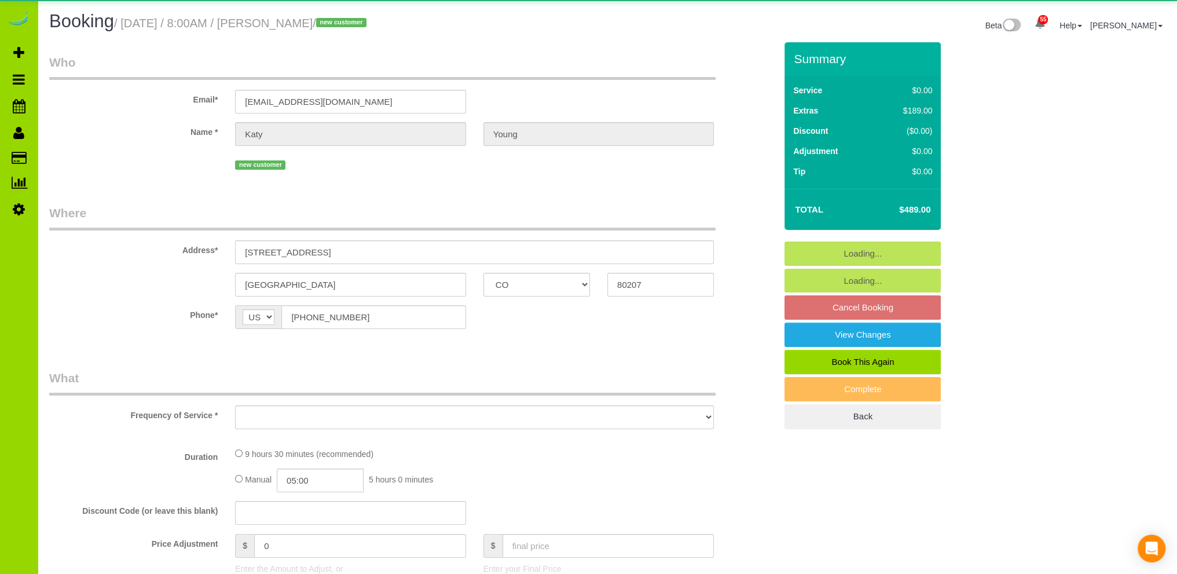
select select "number:5"
select select "number:13"
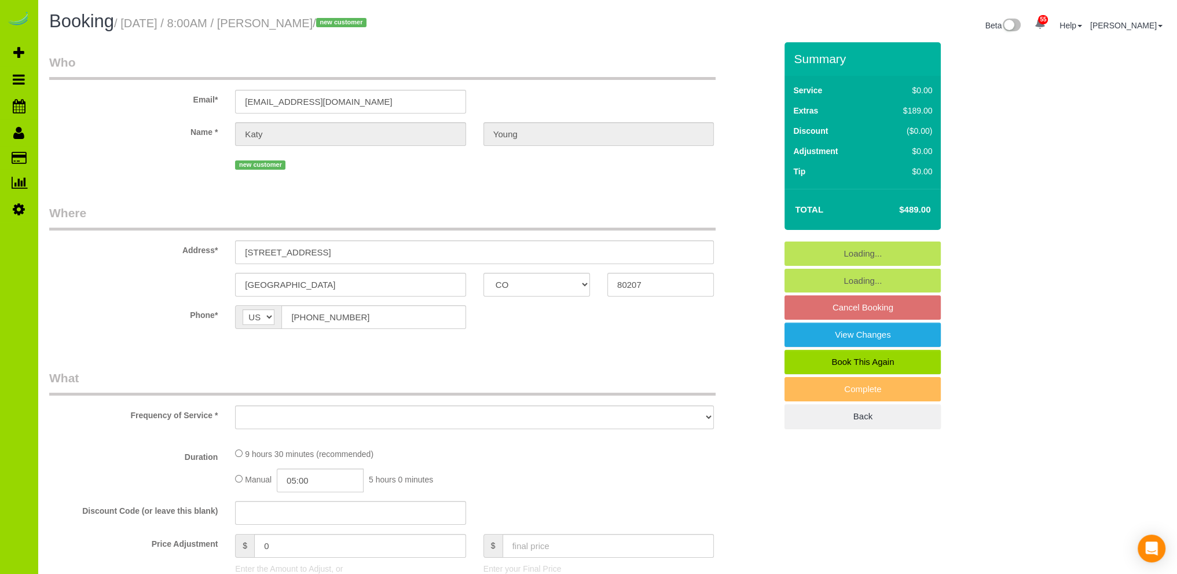
select select "object:3693"
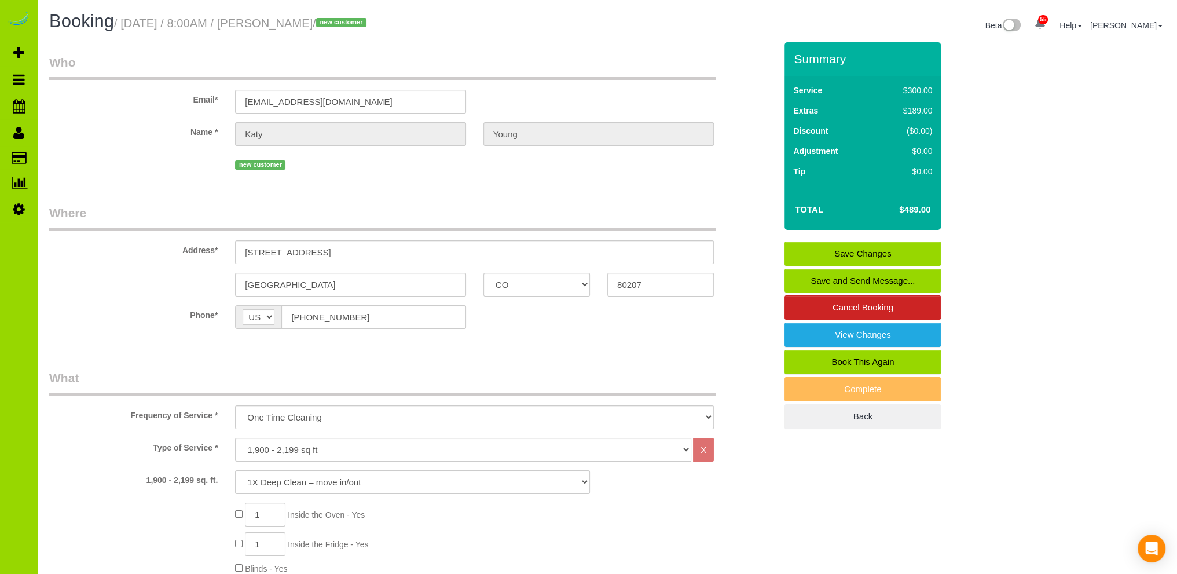
click at [403, 180] on fieldset "Who Email* kdeljoui@gmail.com Name * Katy Young new customer" at bounding box center [412, 117] width 726 height 127
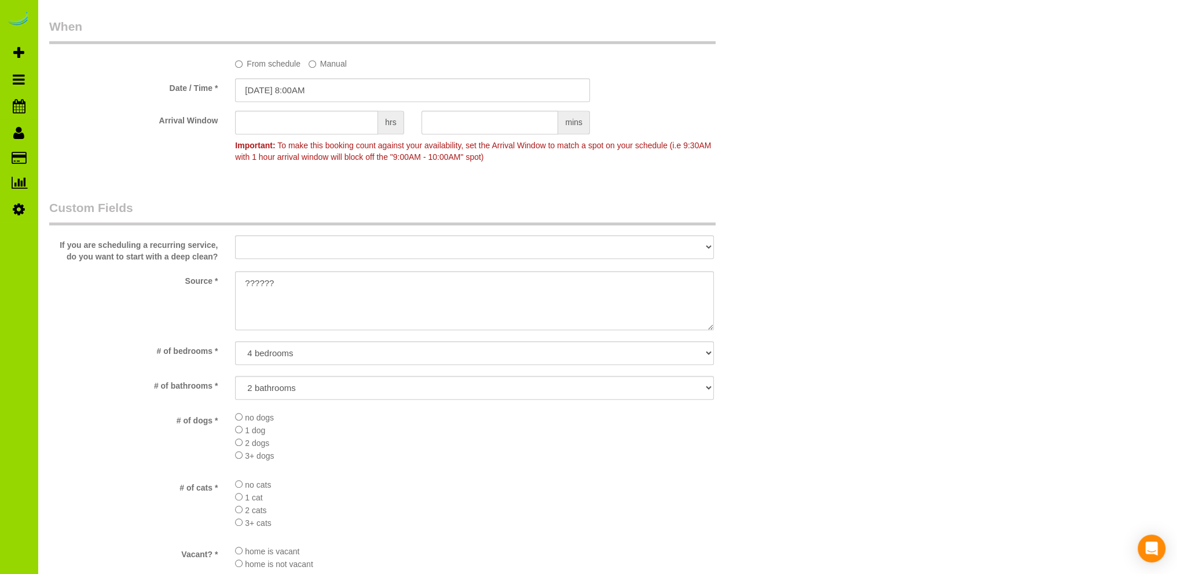
scroll to position [926, 0]
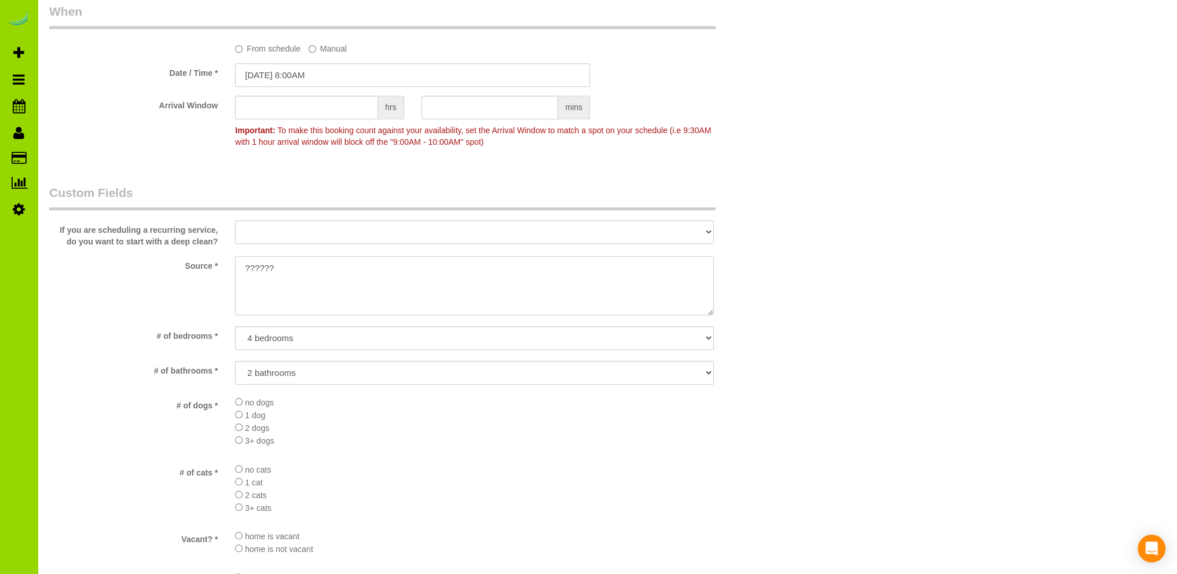
drag, startPoint x: 391, startPoint y: 266, endPoint x: 137, endPoint y: 271, distance: 254.8
click at [137, 271] on div "Source *" at bounding box center [413, 286] width 744 height 61
type textarea "Referral via Lydia Golesh."
click at [421, 171] on div "Who Email* kdeljoui@gmail.com Name * Katy Young new customer Where Address* 238…" at bounding box center [413, 172] width 744 height 2112
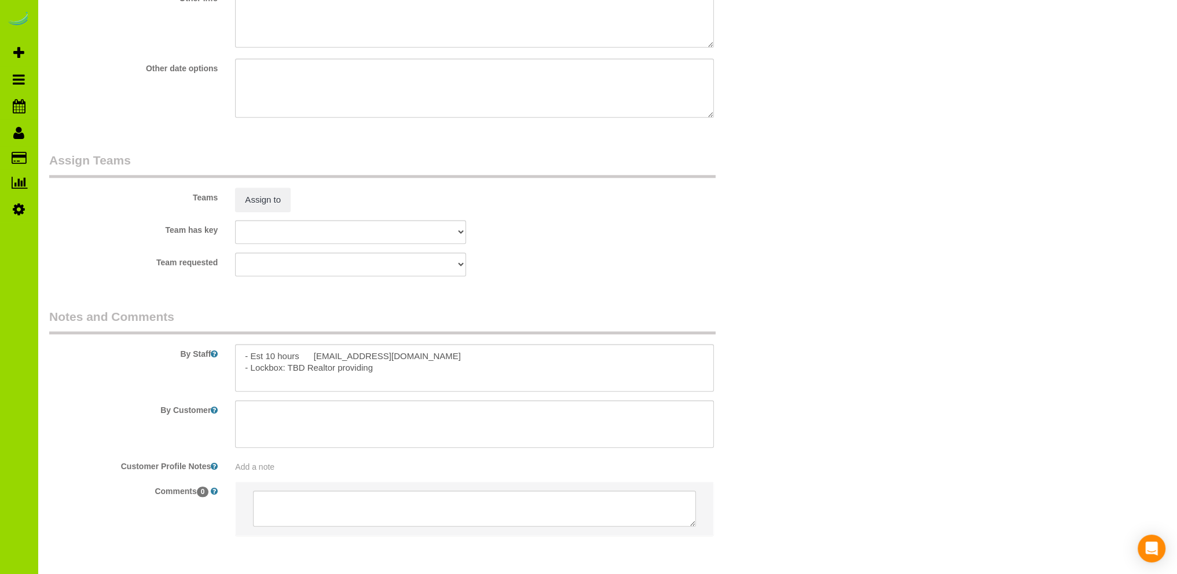
scroll to position [1624, 0]
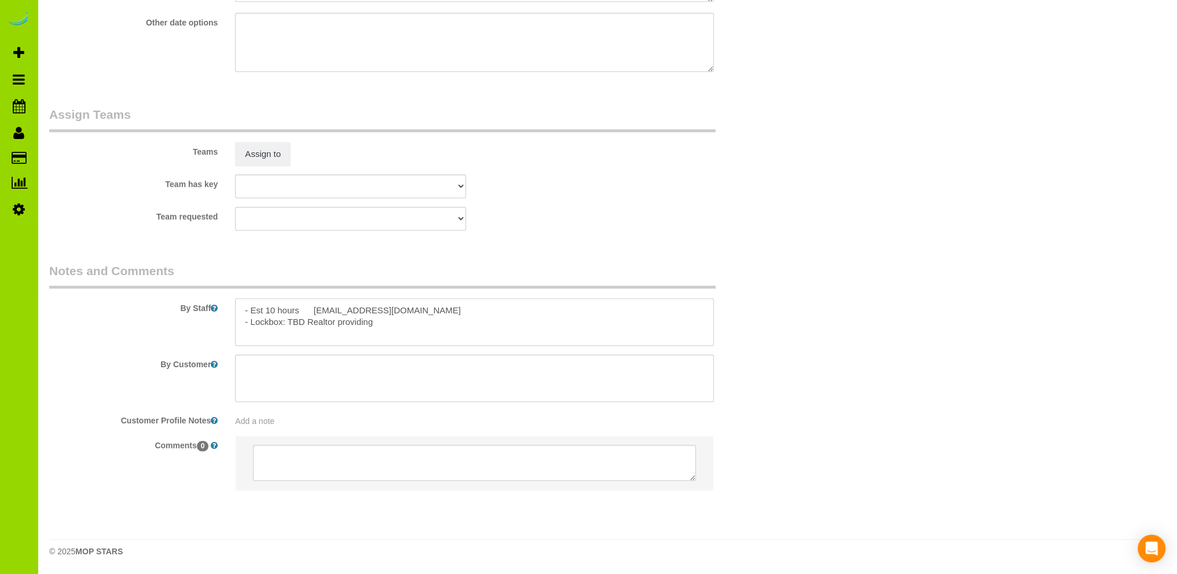
click at [405, 310] on textarea at bounding box center [474, 321] width 479 height 47
click at [398, 322] on textarea at bounding box center [474, 321] width 479 height 47
click at [335, 321] on textarea at bounding box center [474, 321] width 479 height 47
click at [401, 320] on textarea at bounding box center [474, 321] width 479 height 47
type textarea "- Est 10 hours - Lockbox: Lydia Golesh providing. Thank you."
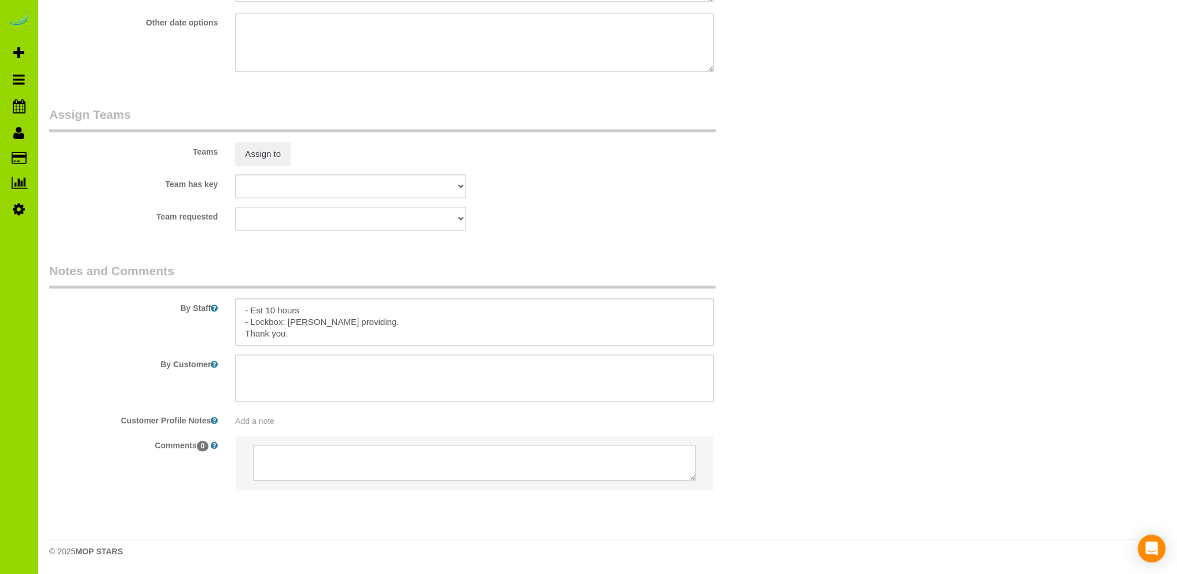
click at [520, 216] on div "Team requested ALBI ANA ANGEL DESI ELVIA ERICA FABIOLA FLOR HELEN JAVIER MARIBE…" at bounding box center [413, 219] width 744 height 24
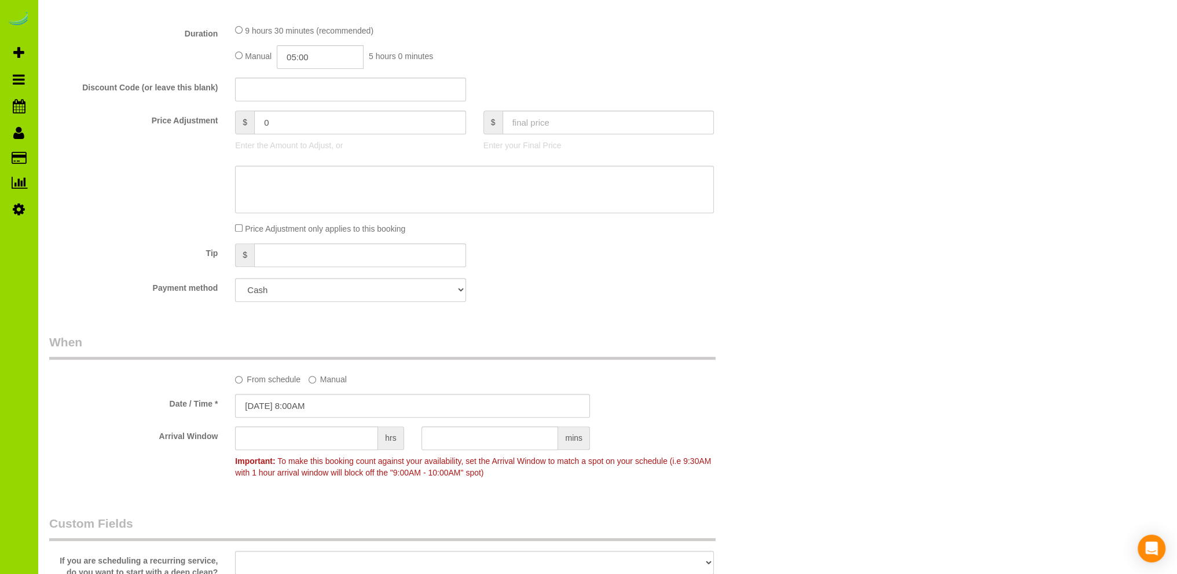
scroll to position [582, 0]
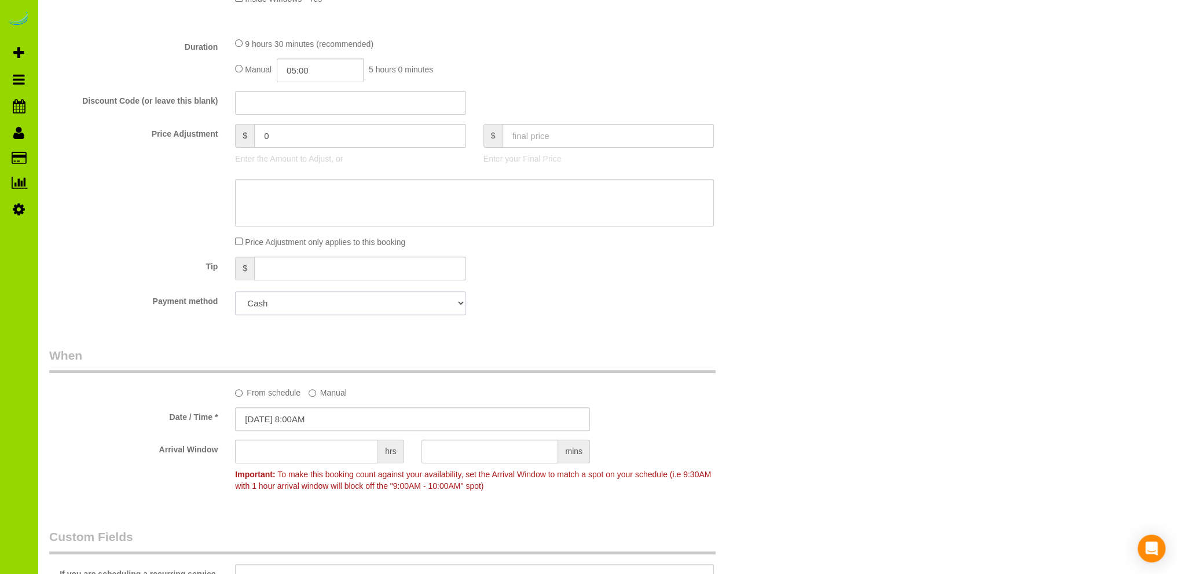
click at [454, 302] on select "Add Credit Card Cash Check Paypal" at bounding box center [350, 303] width 230 height 24
click at [574, 300] on div "Payment method Add Credit Card Cash Check Paypal" at bounding box center [413, 303] width 744 height 24
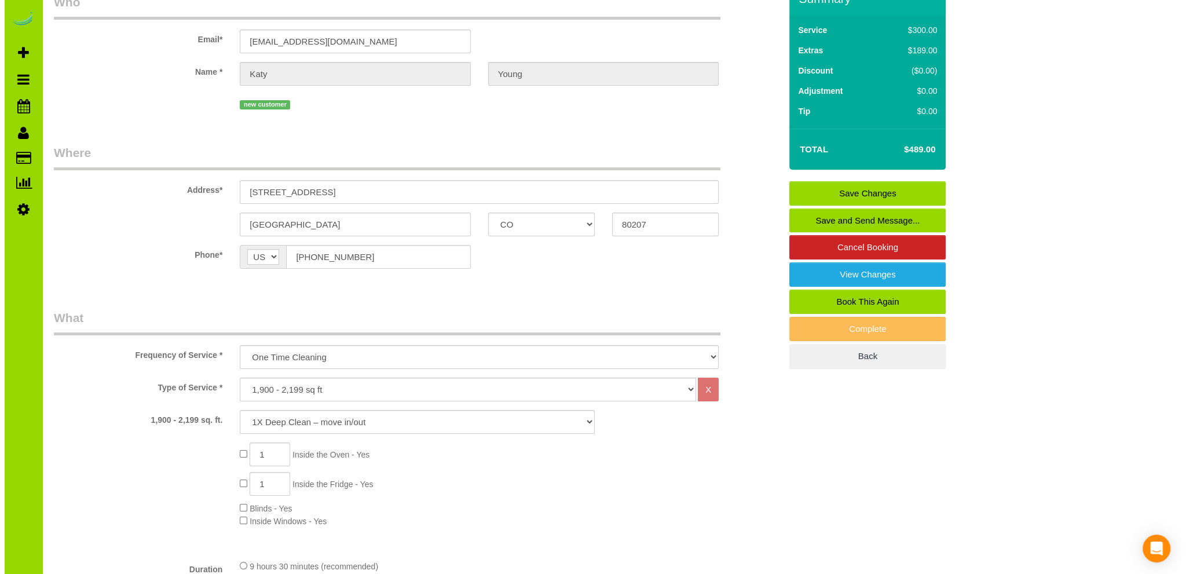
scroll to position [0, 0]
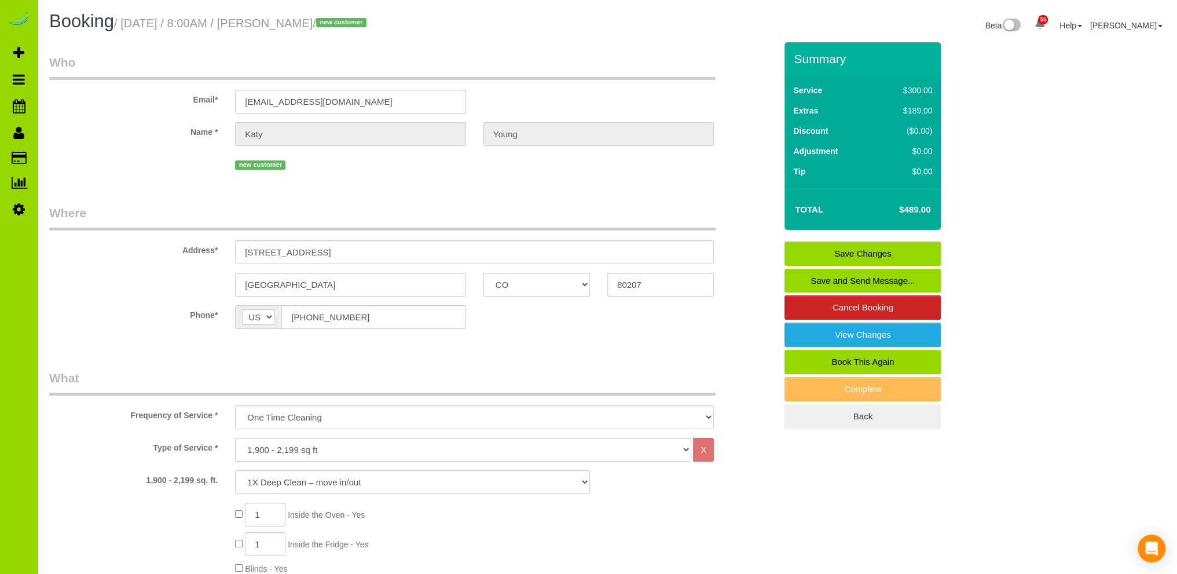
click at [846, 281] on link "Save and Send Message..." at bounding box center [862, 281] width 156 height 24
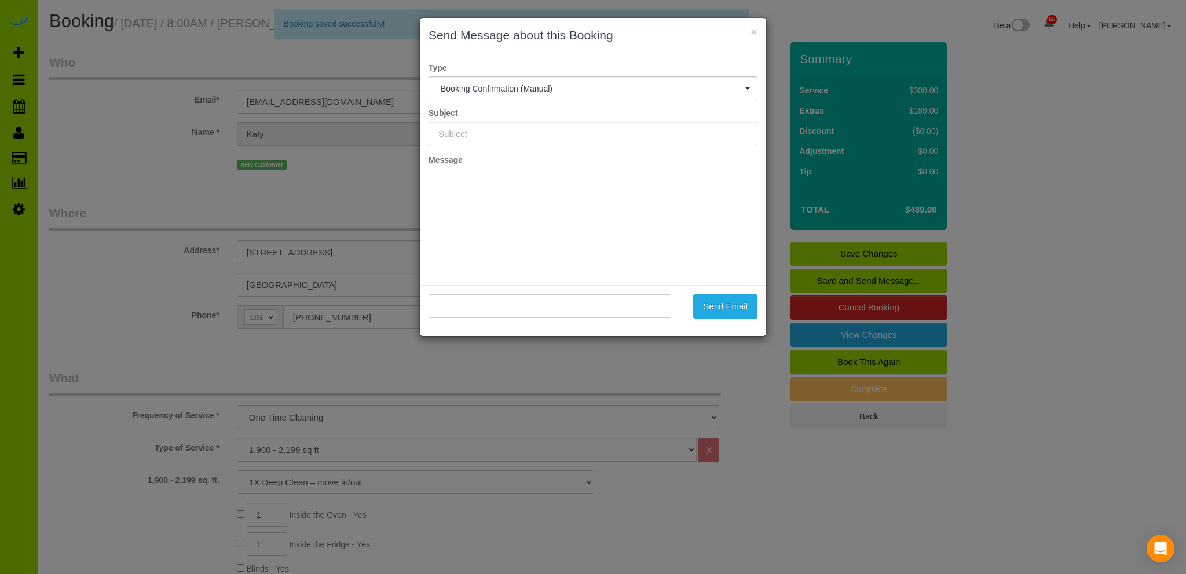
type input "Booking Confirmed - Please add your credit card"
type input ""Katy Young" <kdeljoui@gmail.com>"
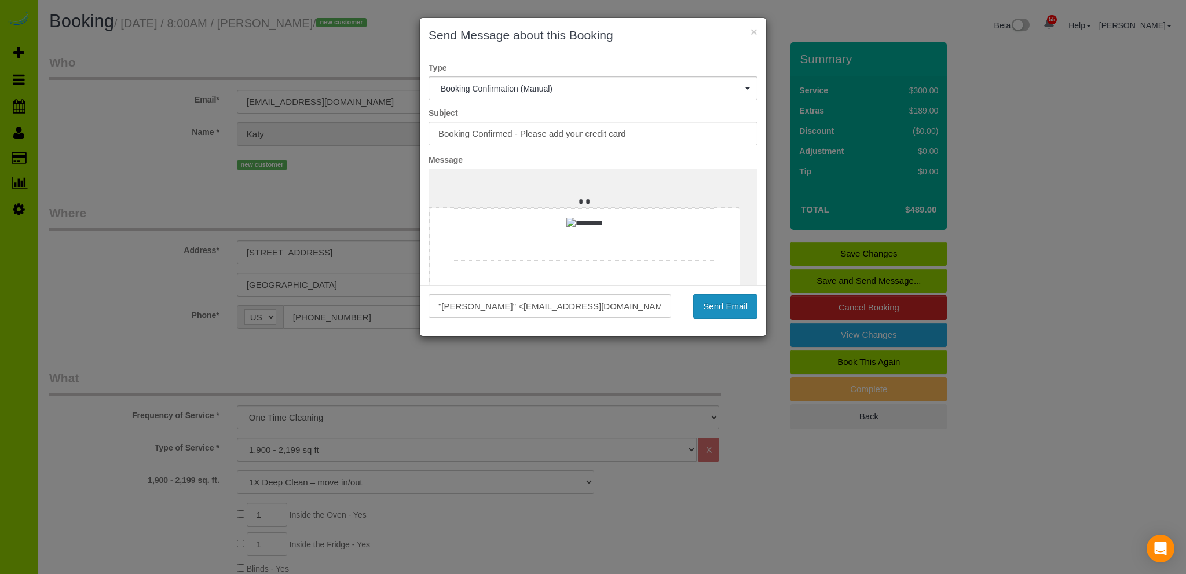
click at [729, 296] on button "Send Email" at bounding box center [725, 306] width 64 height 24
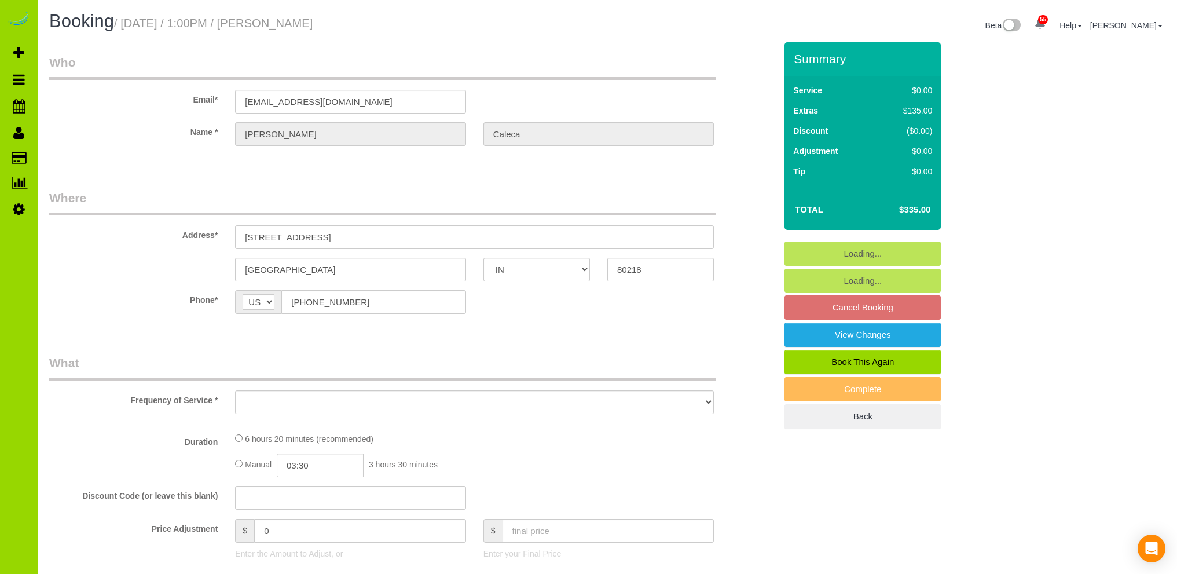
select select "IN"
select select "object:1143"
select select "string:fspay-309b1a78-8f42-4a79-9306-cab8c579dd28"
select select "spot6"
select select "number:69"
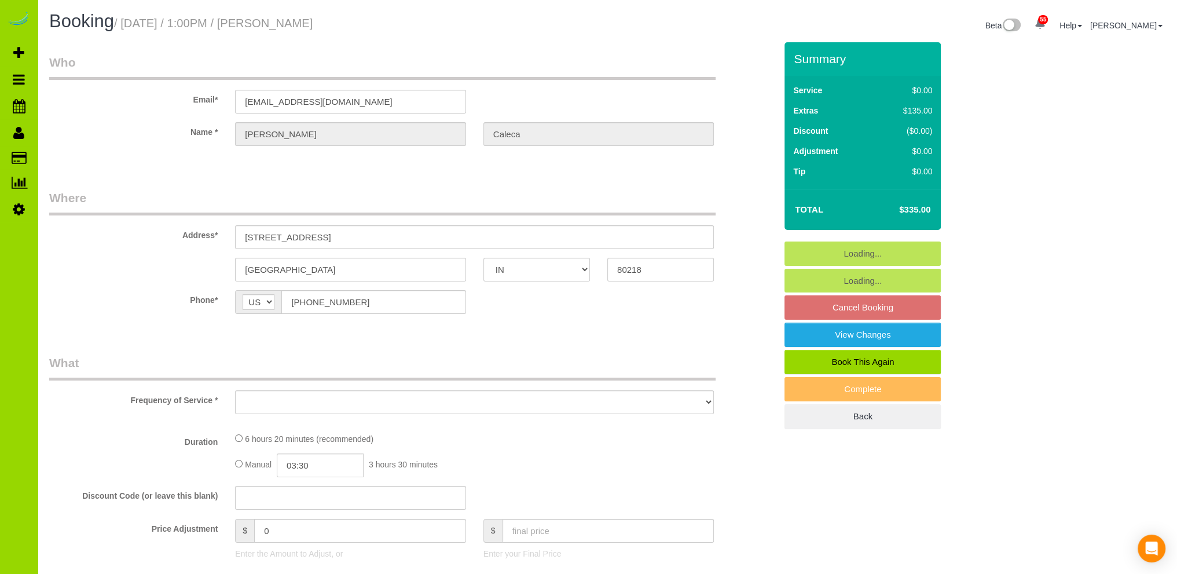
select select "number:2"
select select "number:11"
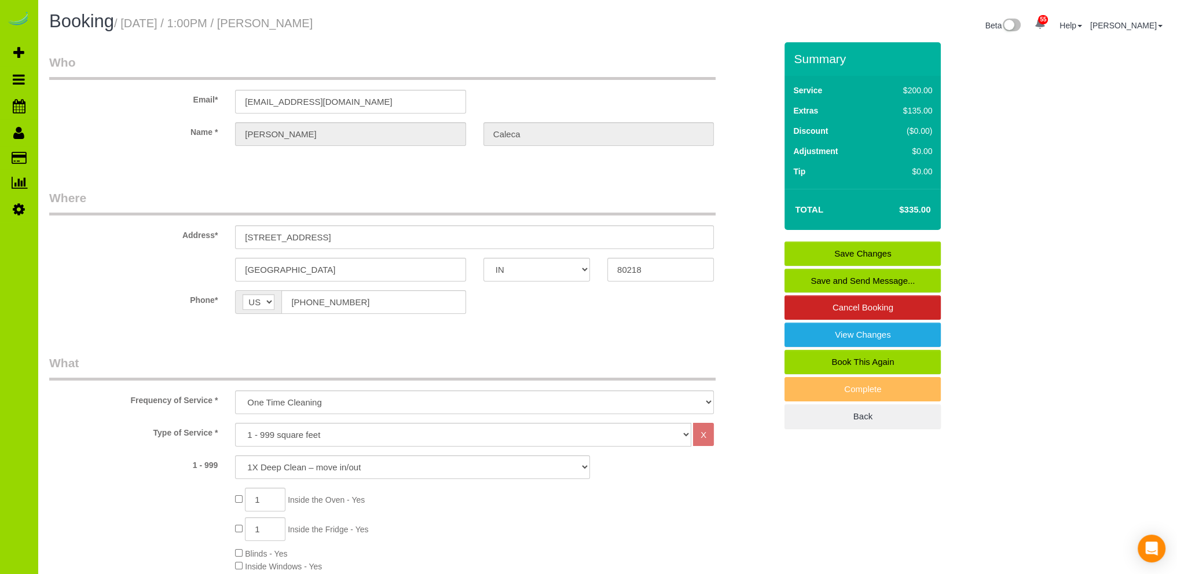
click at [441, 34] on div "Booking / September 26, 2025 / 1:00PM / Linda Caleca" at bounding box center [324, 24] width 567 height 25
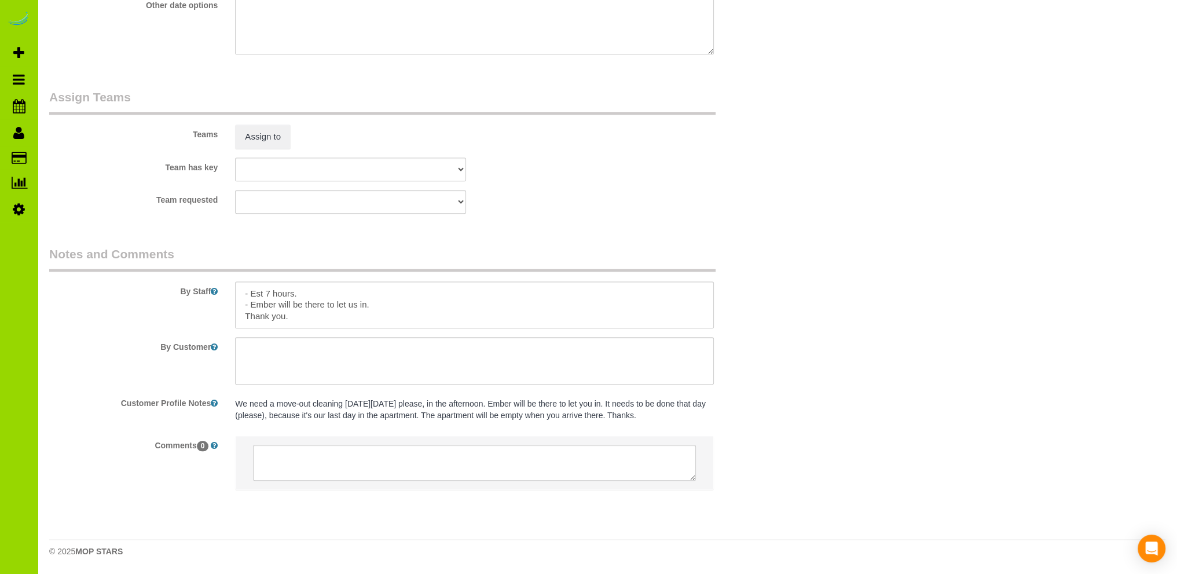
scroll to position [984, 0]
